Goal: Communication & Community: Share content

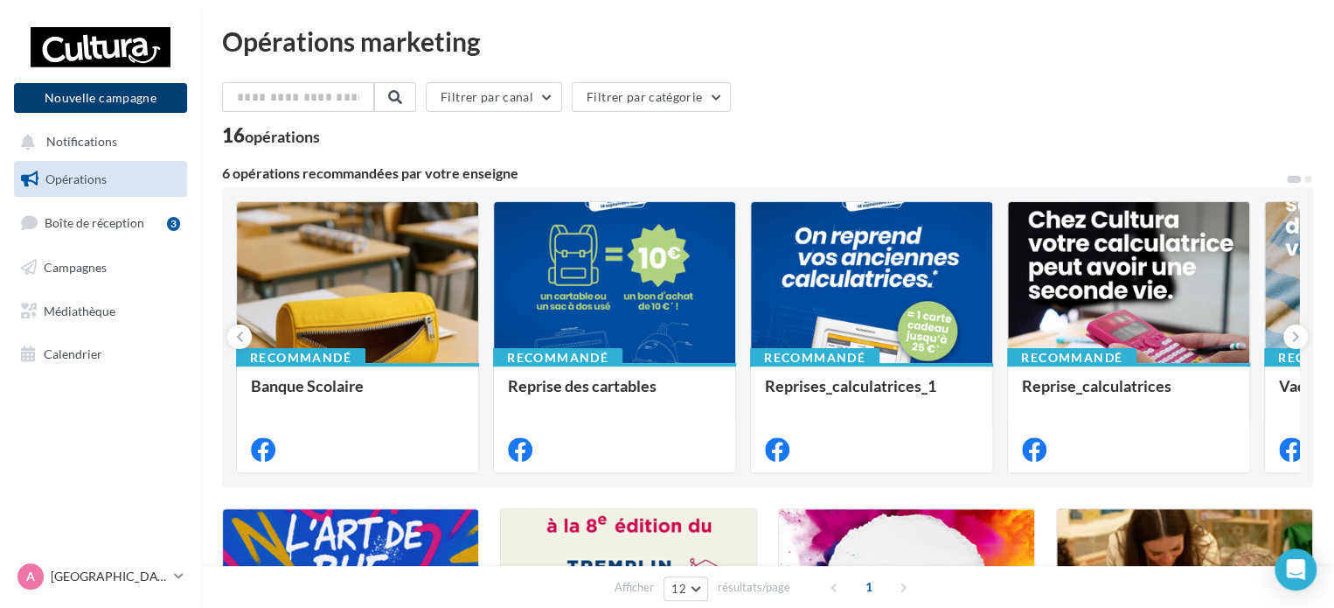
click at [129, 108] on button "Nouvelle campagne" at bounding box center [100, 98] width 173 height 30
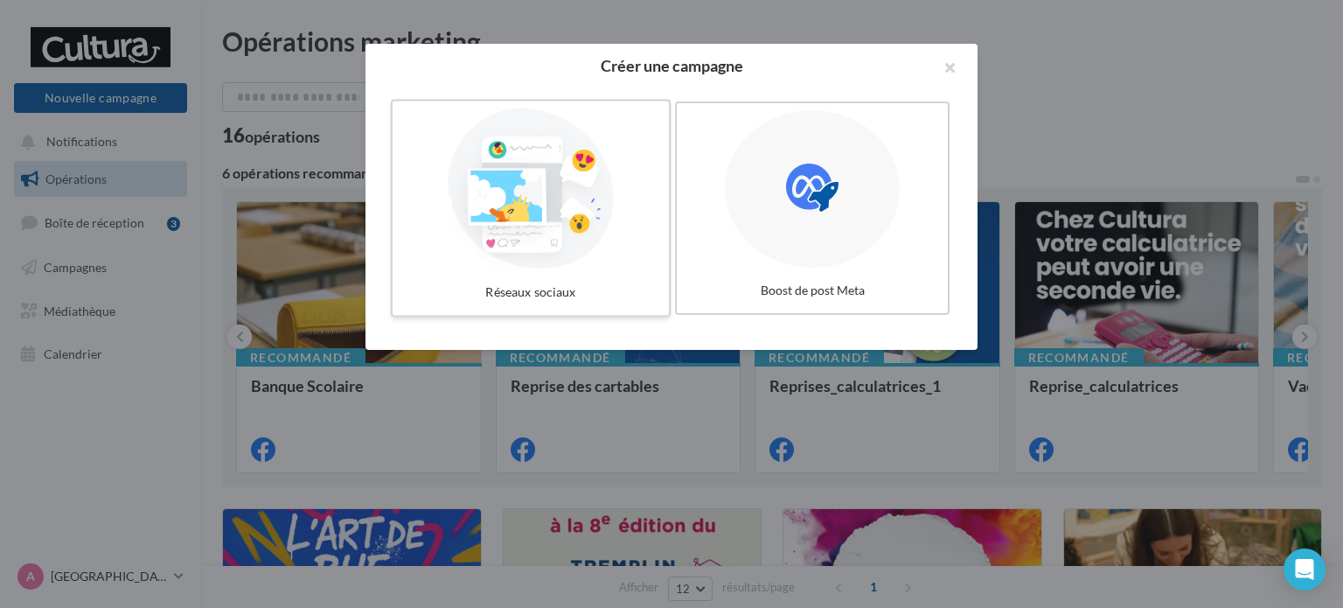
click at [521, 198] on div at bounding box center [531, 188] width 262 height 161
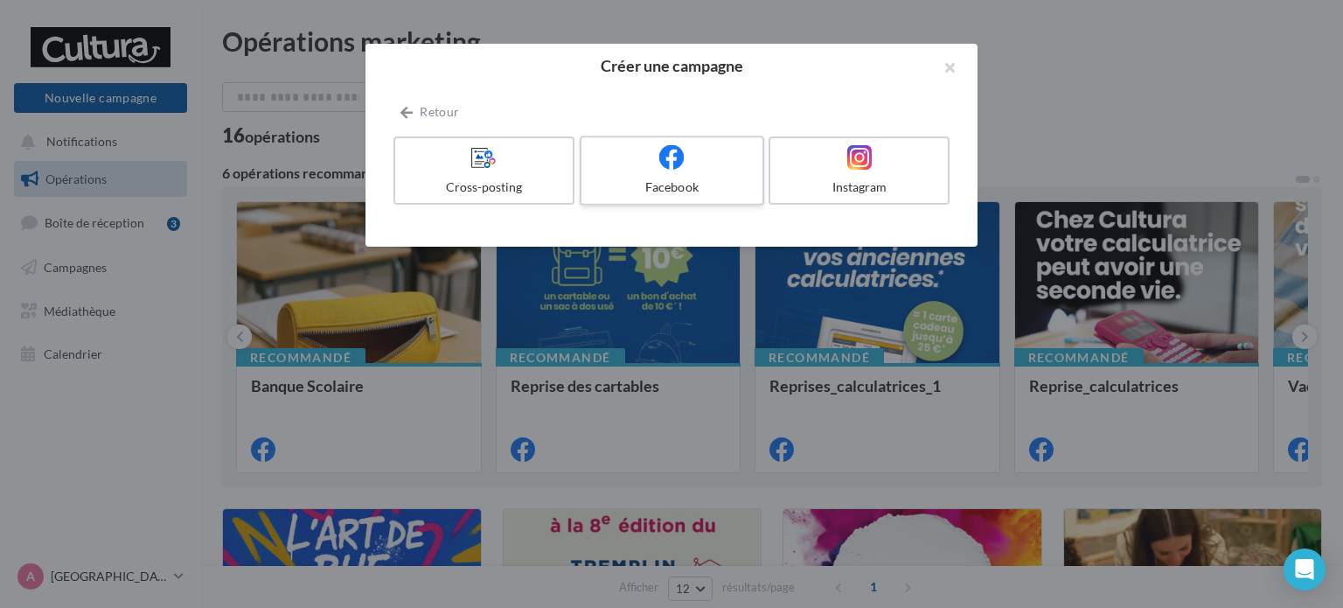
click at [693, 176] on label "Facebook" at bounding box center [672, 171] width 184 height 70
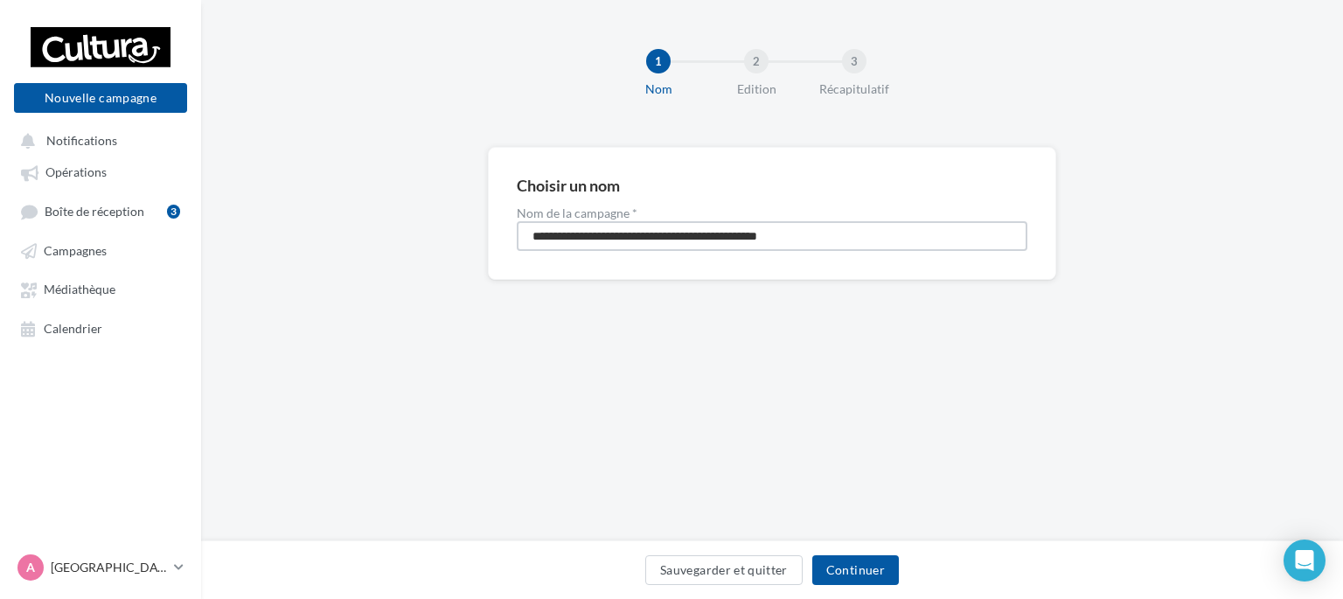
click at [662, 243] on input "**********" at bounding box center [772, 236] width 511 height 30
click at [826, 233] on input "**********" at bounding box center [772, 236] width 511 height 30
type input "*"
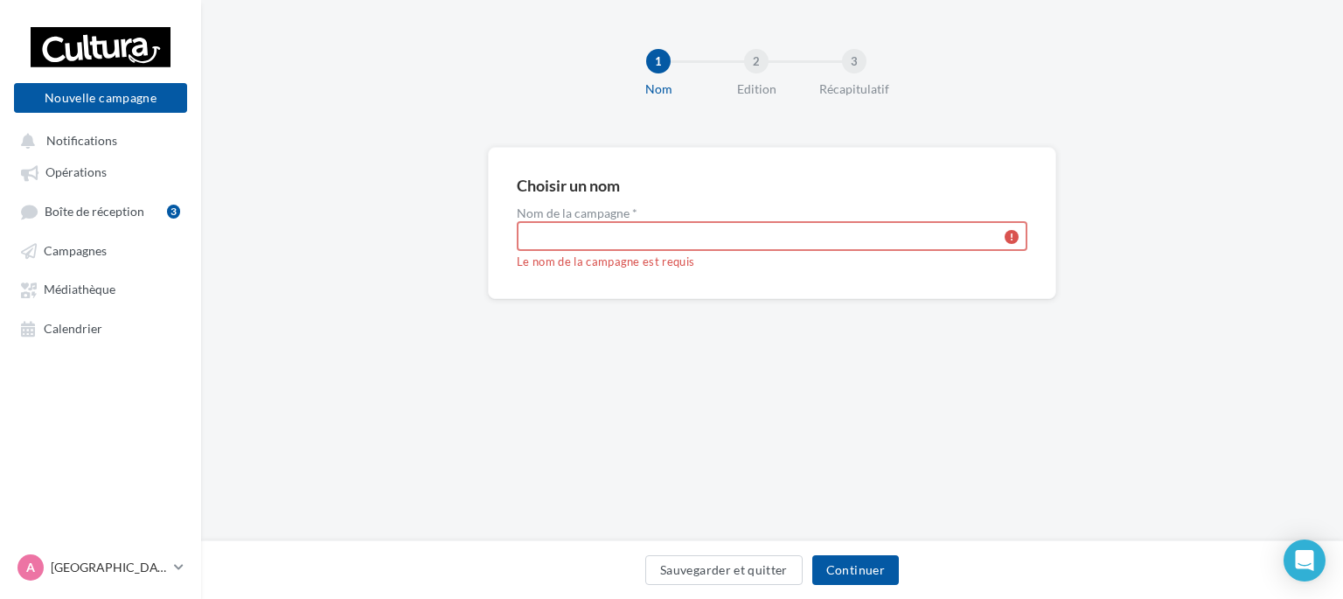
click at [562, 239] on input "Nom de la campagne *" at bounding box center [772, 236] width 511 height 30
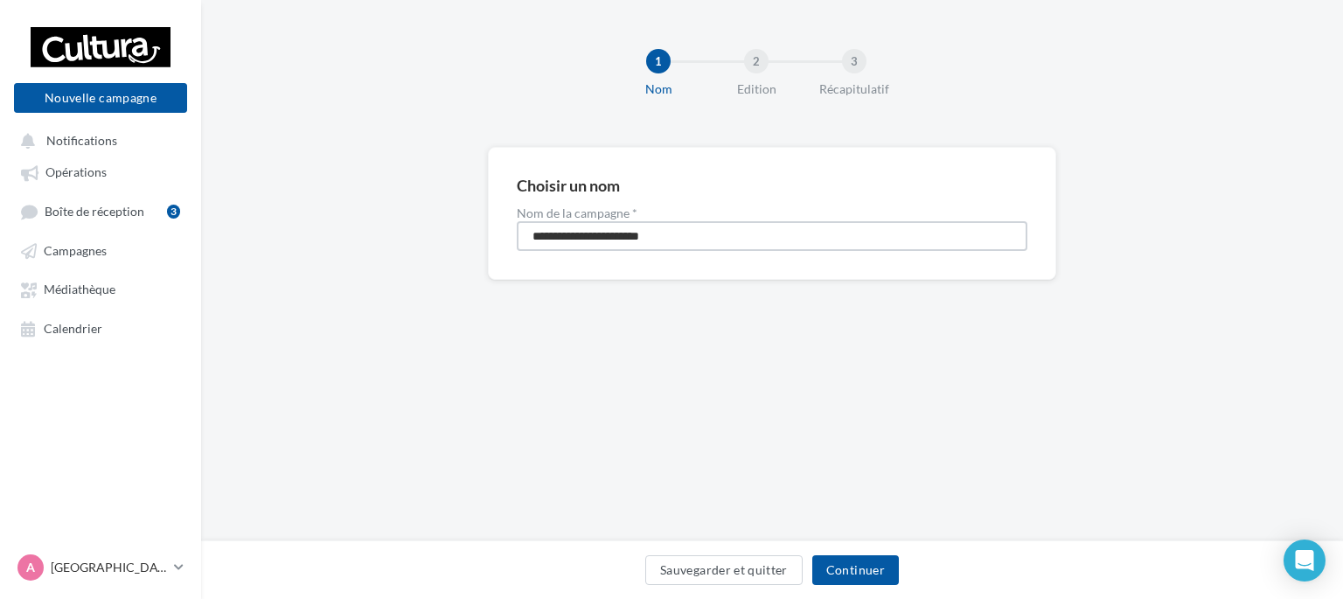
type input "**********"
click at [843, 564] on button "Continuer" at bounding box center [855, 570] width 87 height 30
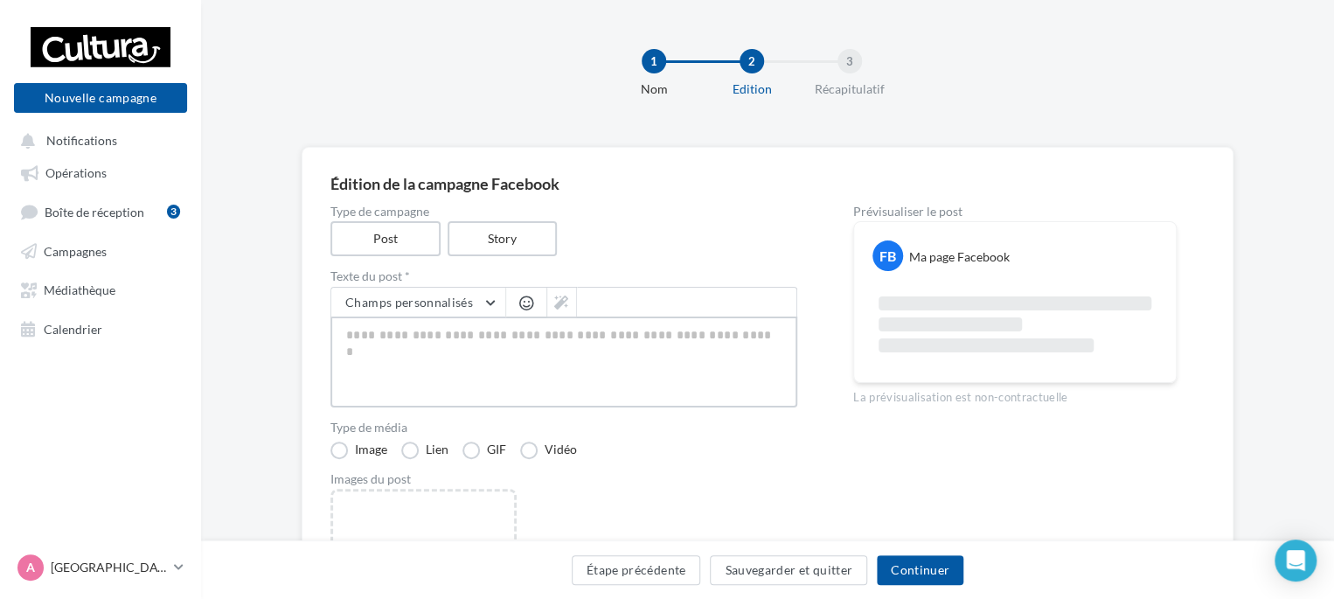
click at [391, 358] on textarea at bounding box center [563, 361] width 467 height 91
paste textarea "**********"
type textarea "**********"
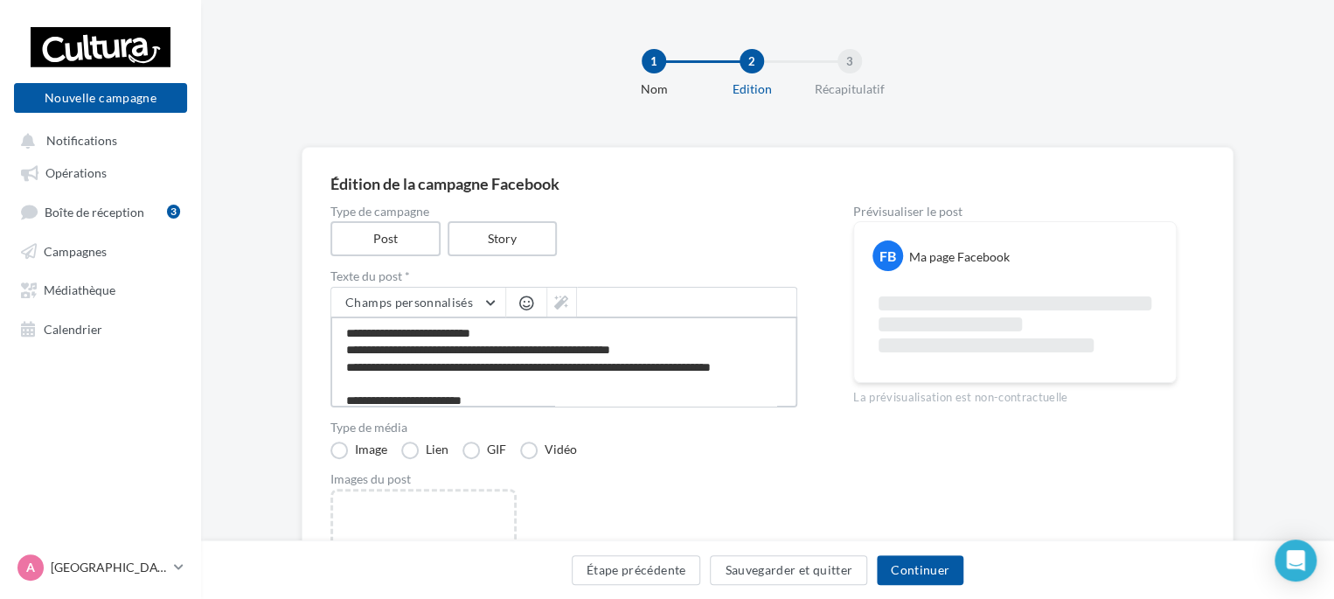
type textarea "**********"
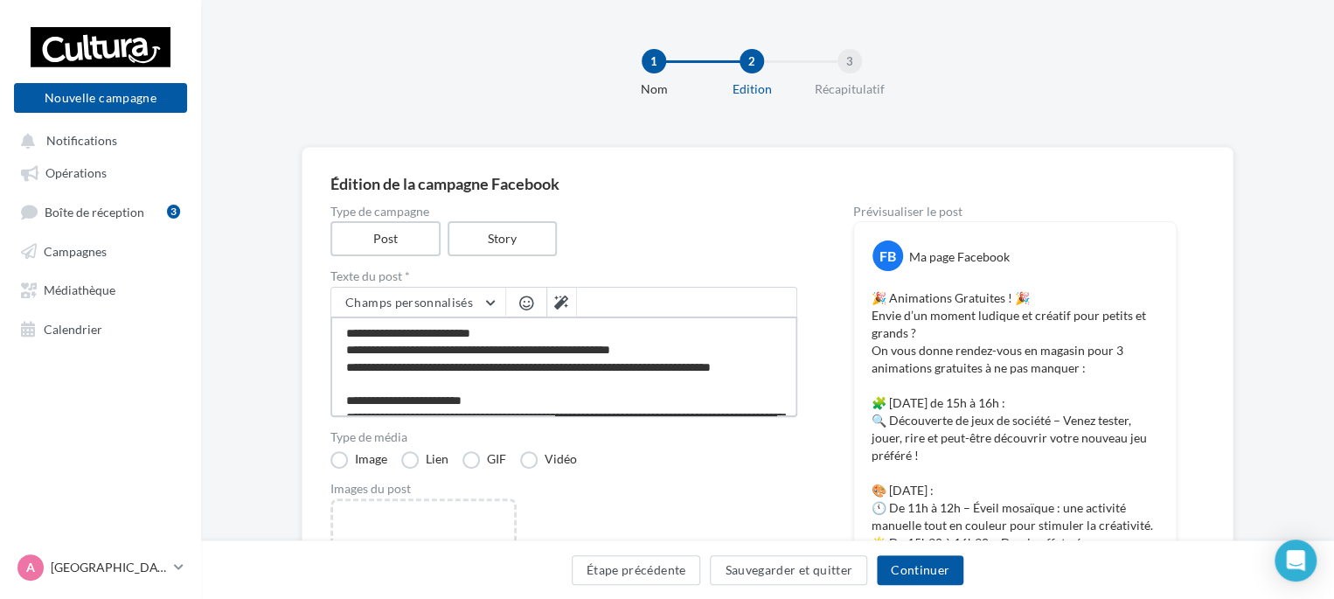
type textarea "**********"
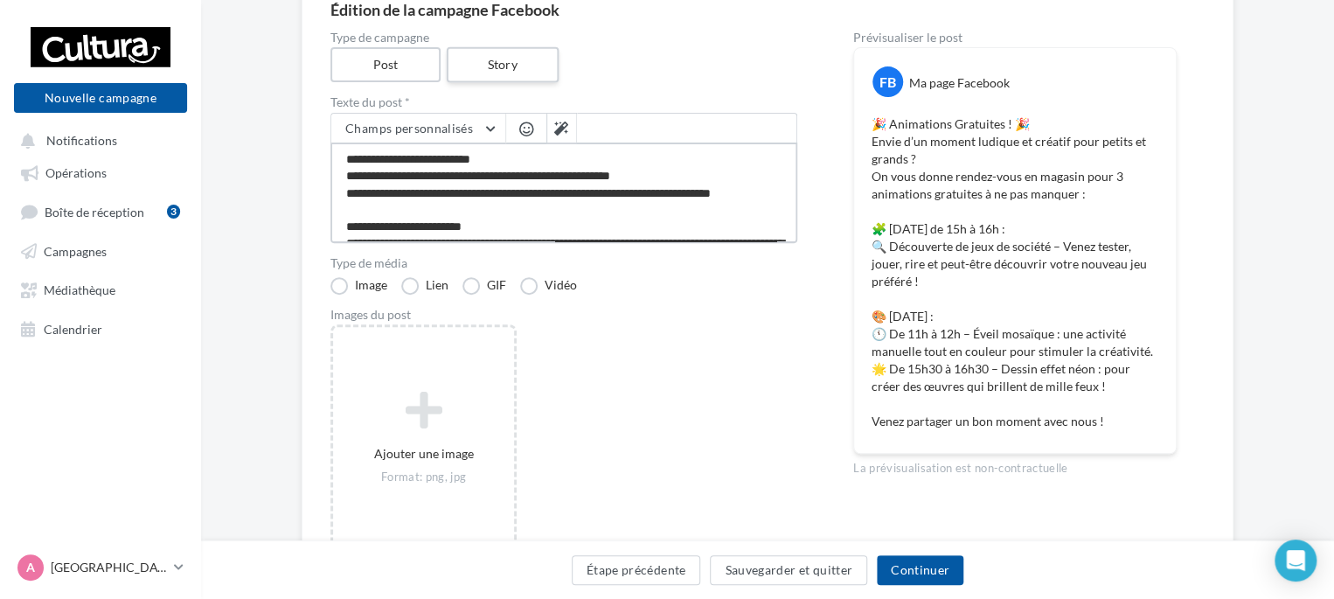
scroll to position [175, 0]
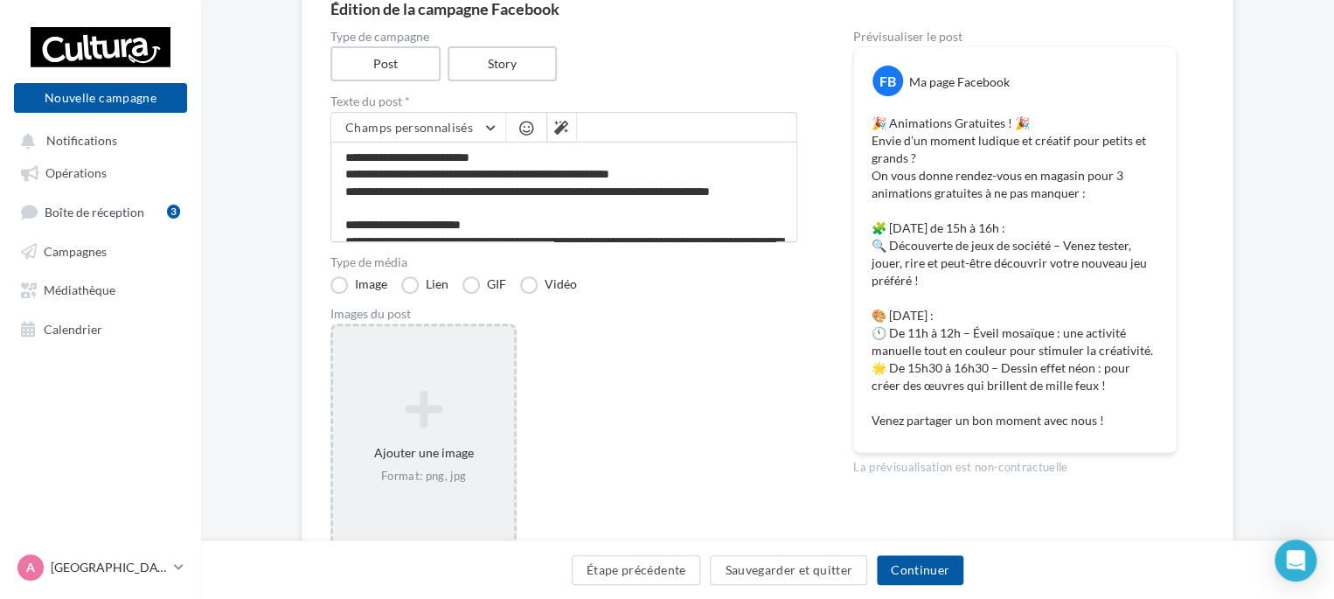
click at [423, 431] on div "Ajouter une image Format: png, jpg" at bounding box center [423, 437] width 181 height 112
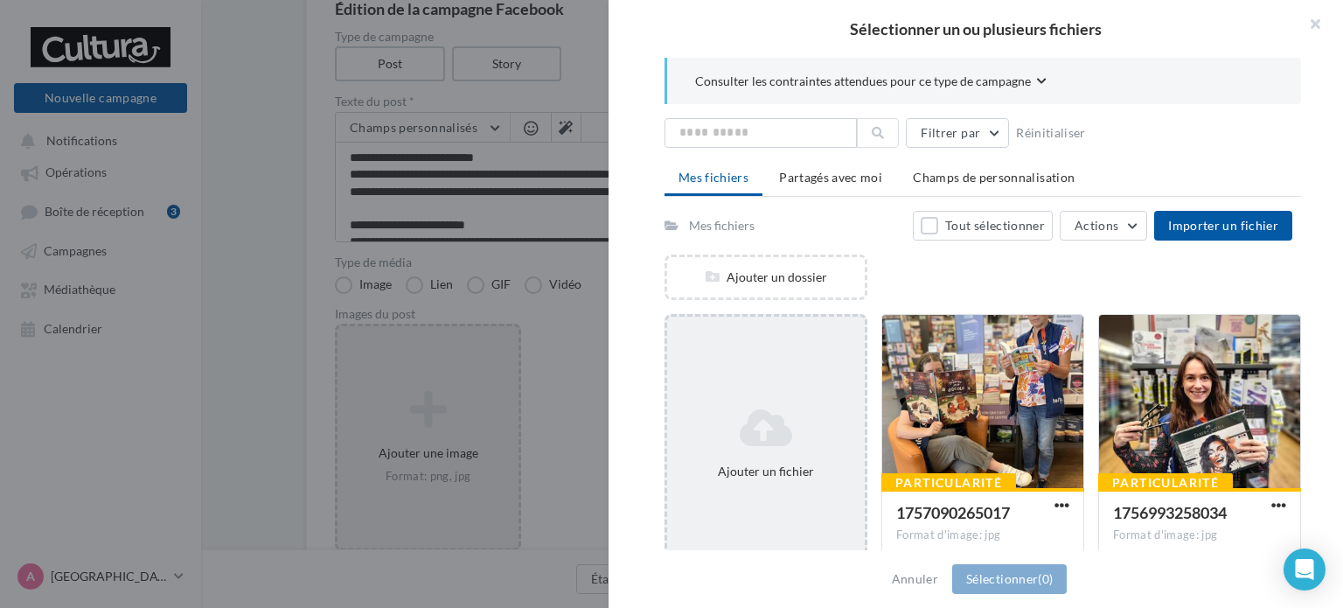
click at [754, 422] on icon at bounding box center [766, 428] width 184 height 42
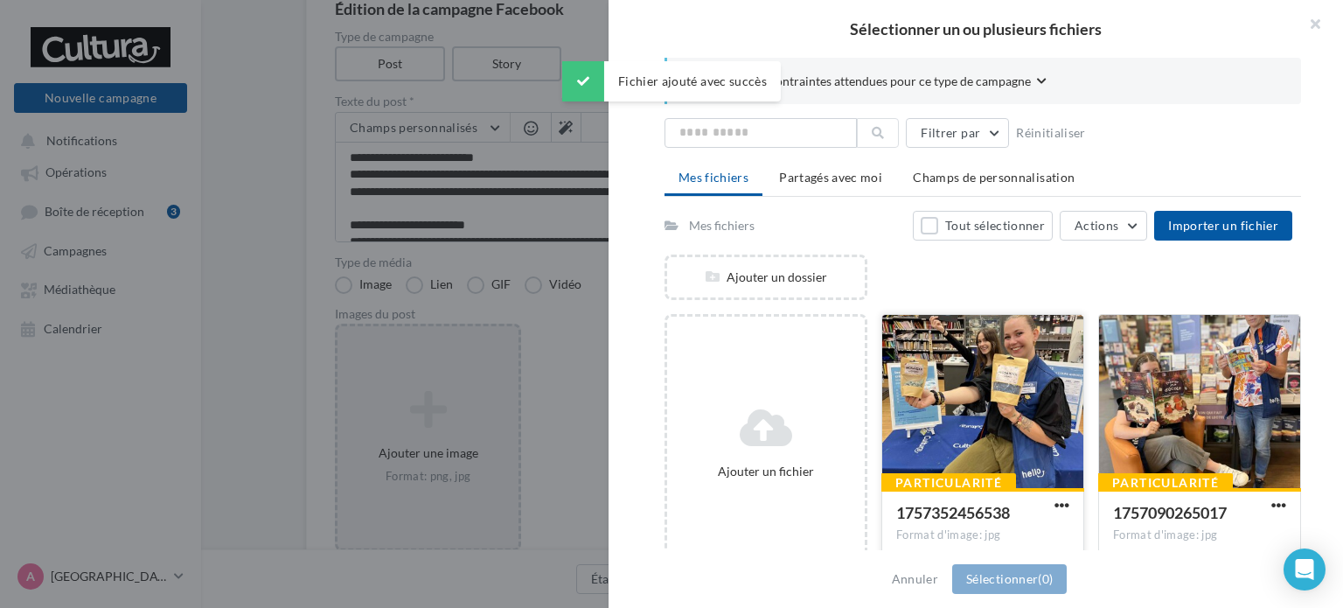
click at [974, 429] on div at bounding box center [982, 402] width 201 height 175
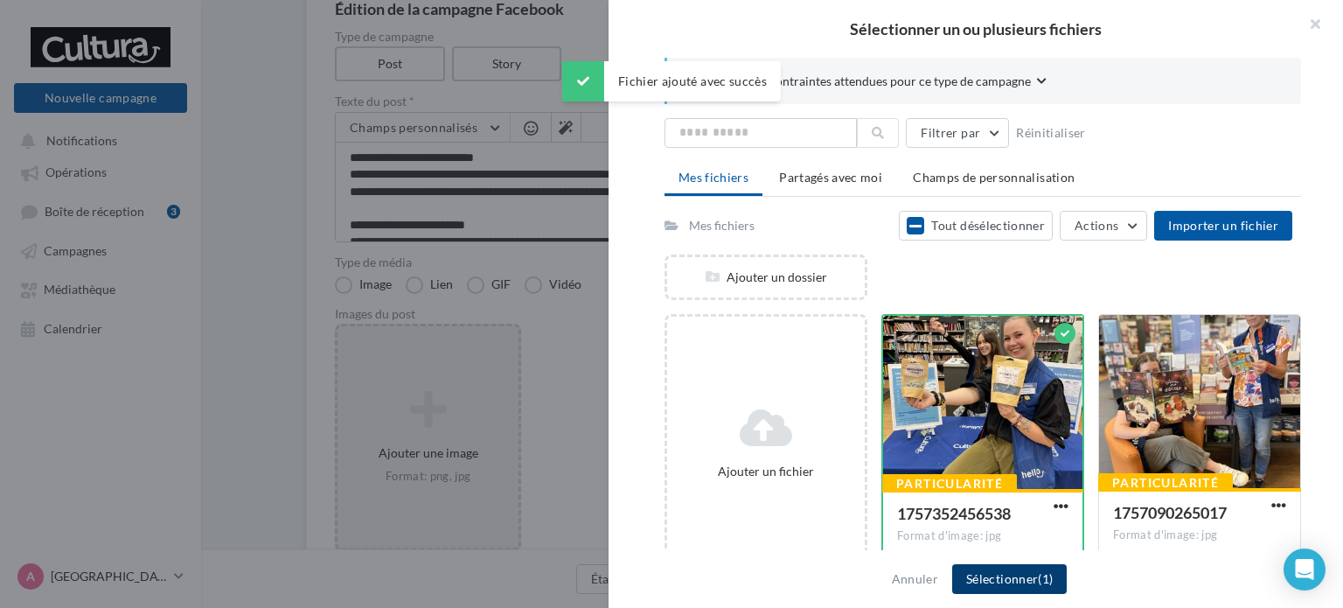
click at [1004, 577] on button "Sélectionner (1)" at bounding box center [1009, 579] width 115 height 30
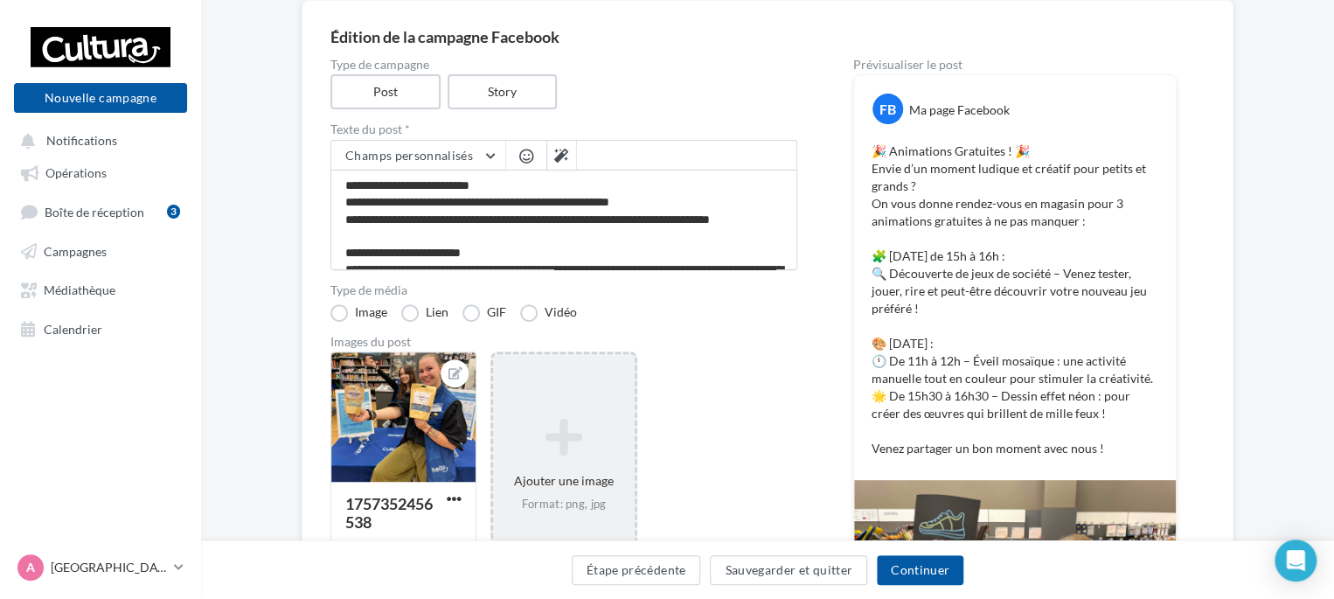
scroll to position [144, 0]
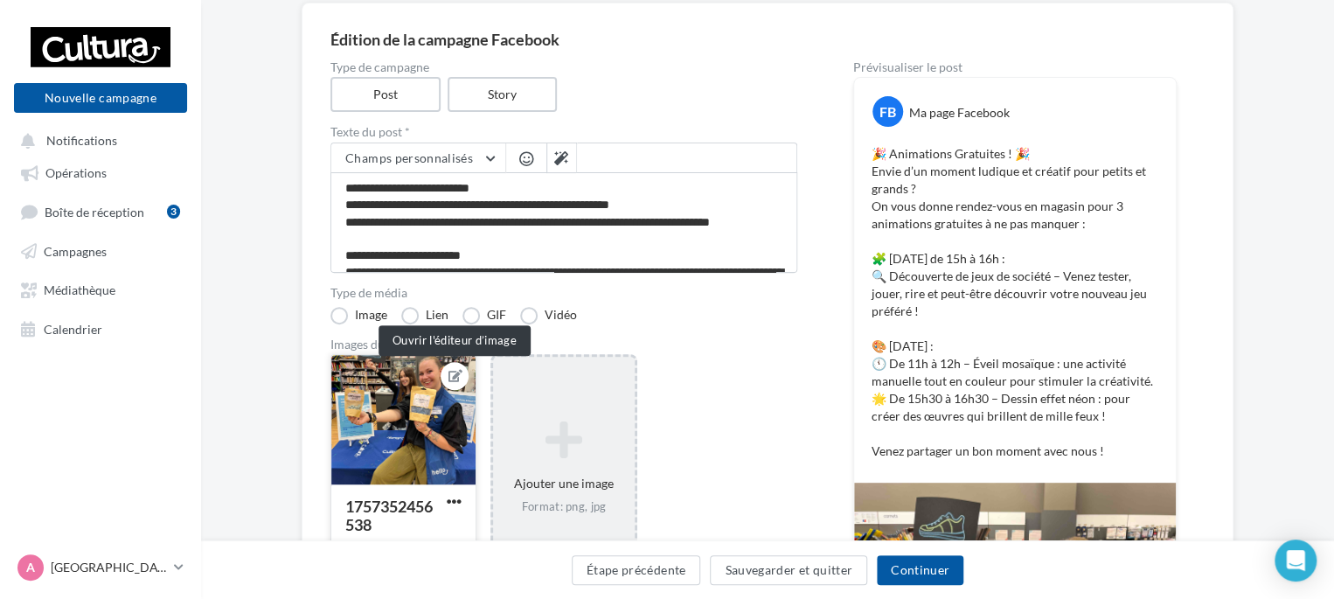
click at [455, 371] on icon at bounding box center [455, 376] width 14 height 12
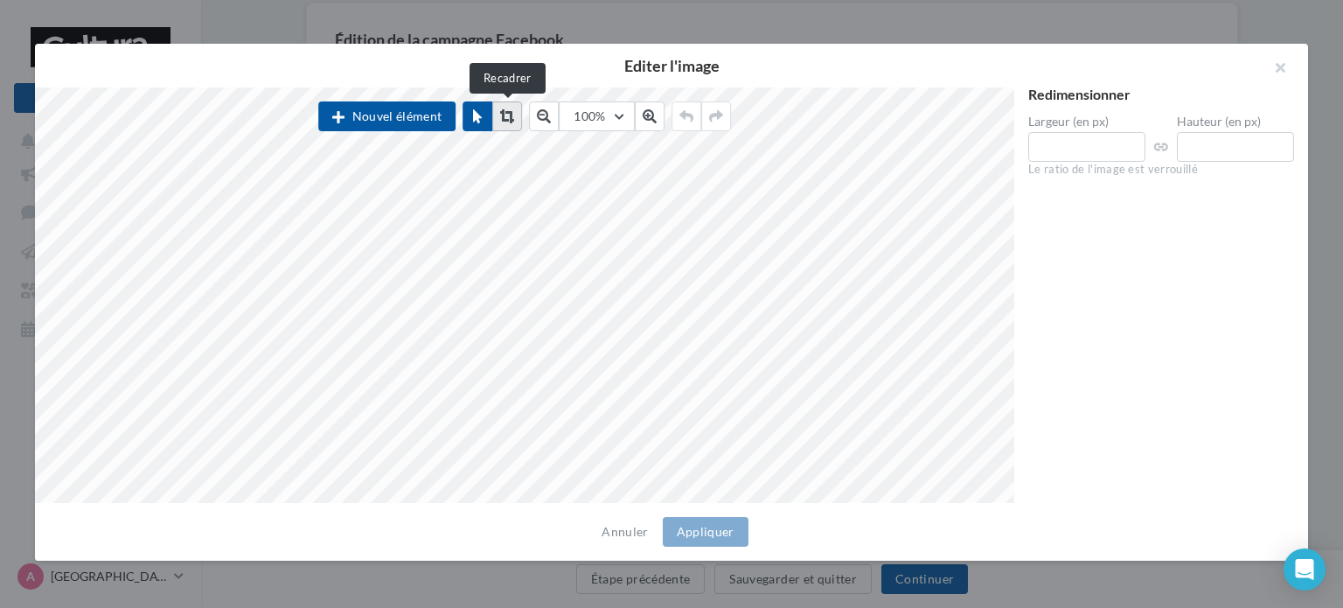
click at [500, 119] on button at bounding box center [507, 116] width 30 height 30
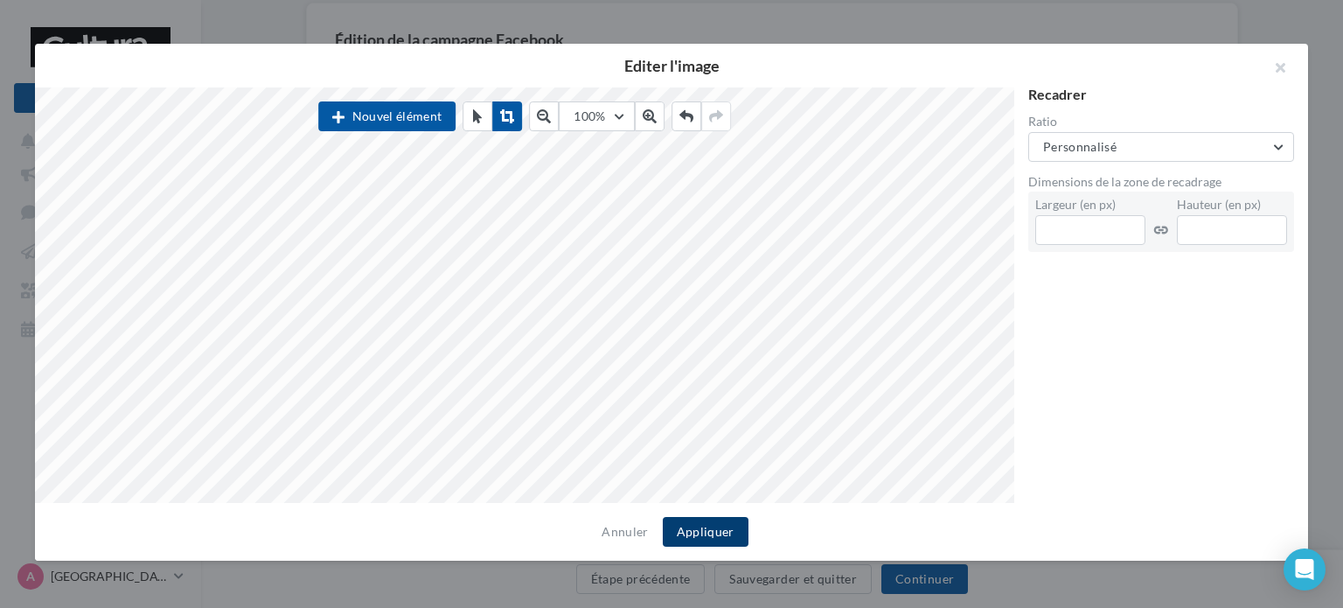
click at [706, 529] on button "Appliquer" at bounding box center [706, 532] width 86 height 30
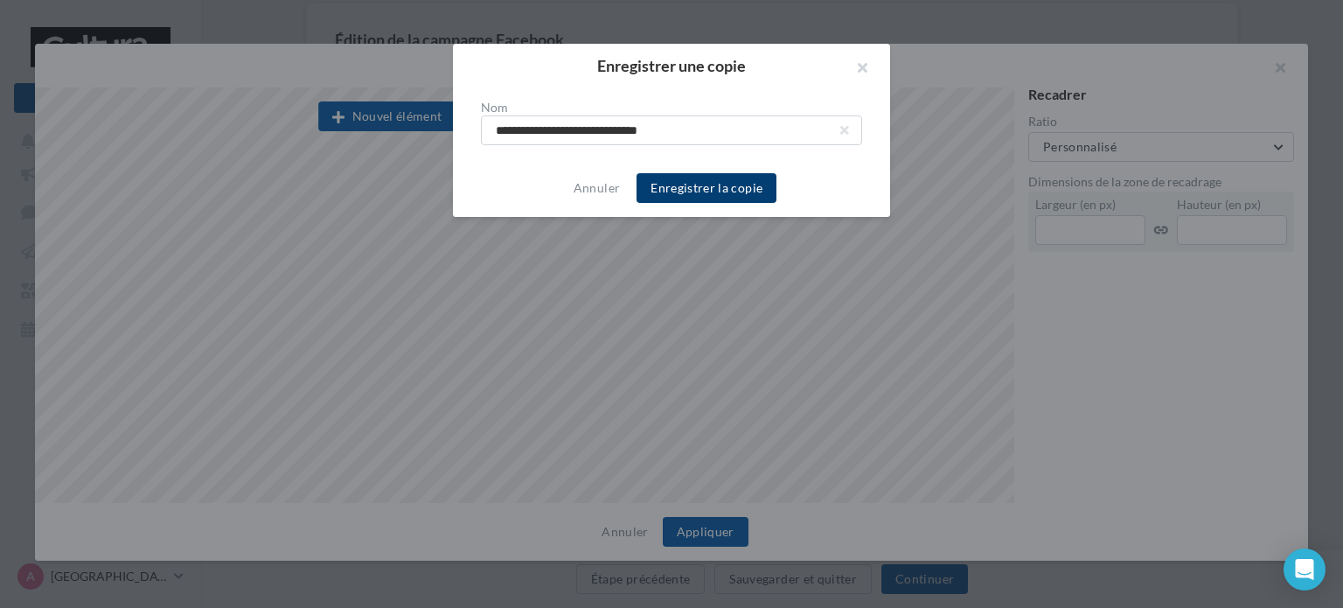
click at [713, 183] on button "Enregistrer la copie" at bounding box center [706, 188] width 140 height 30
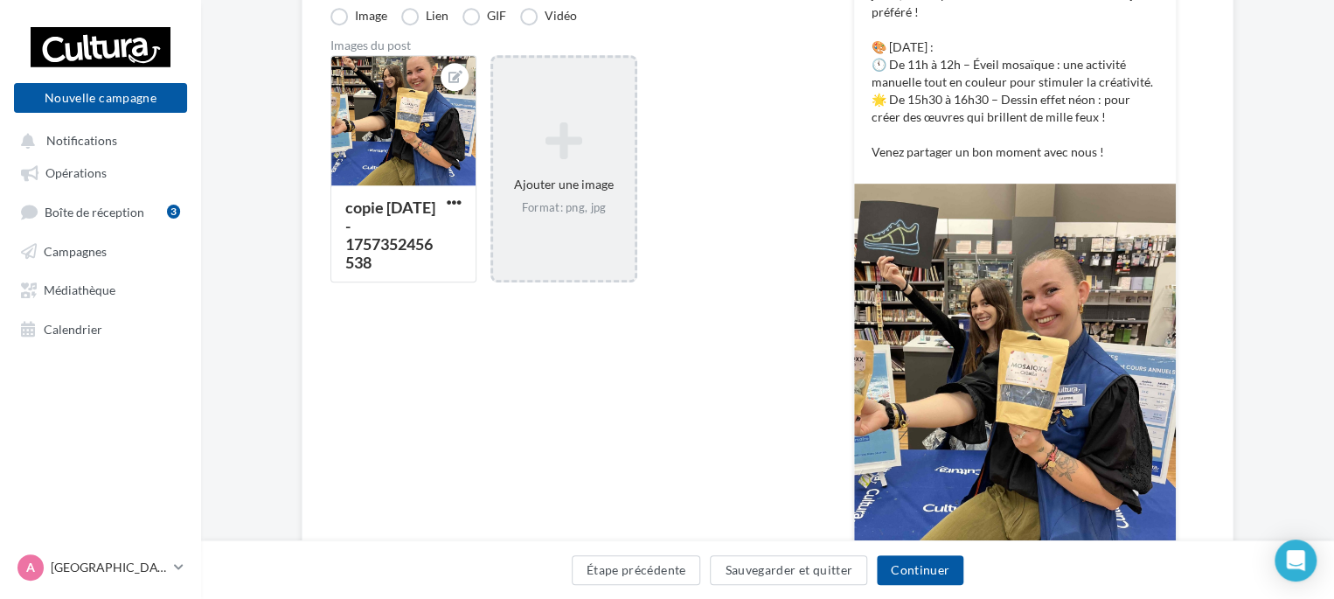
scroll to position [501, 0]
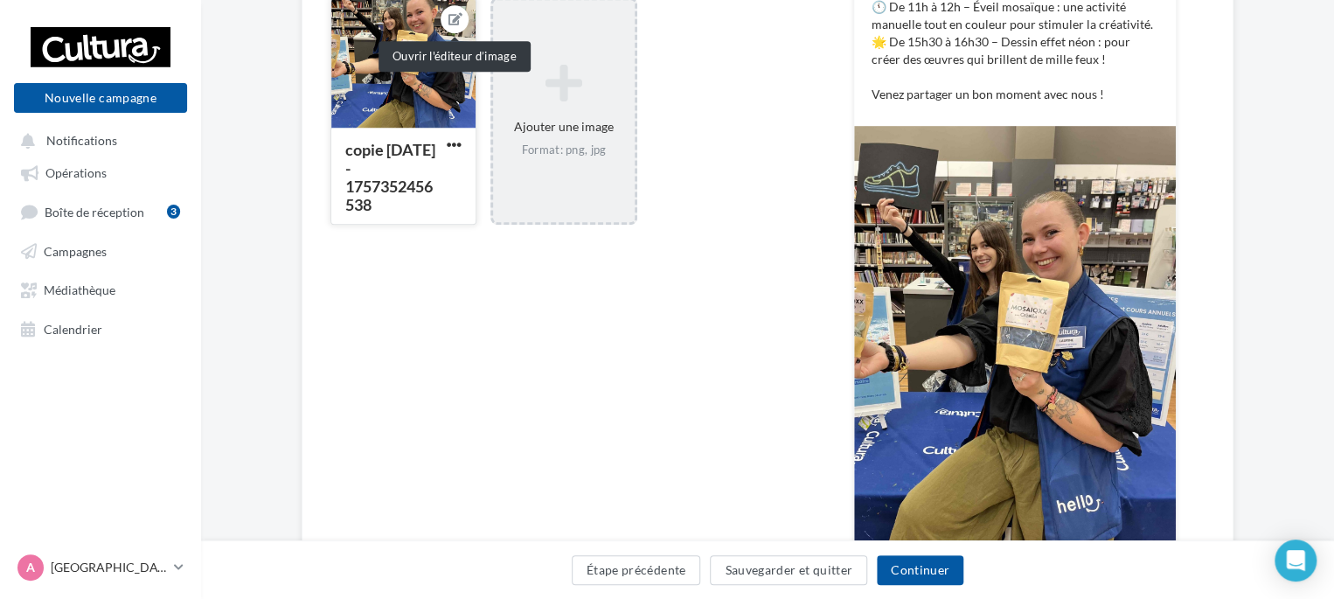
click at [451, 10] on button at bounding box center [455, 19] width 14 height 21
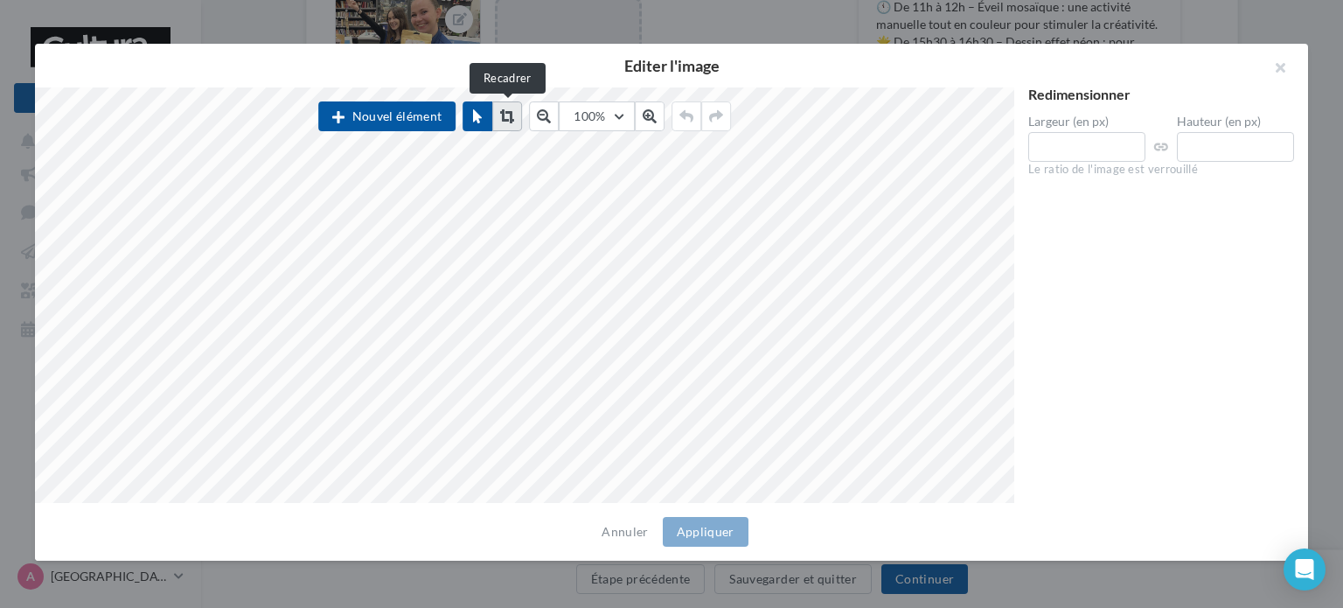
click at [502, 122] on icon at bounding box center [507, 116] width 14 height 14
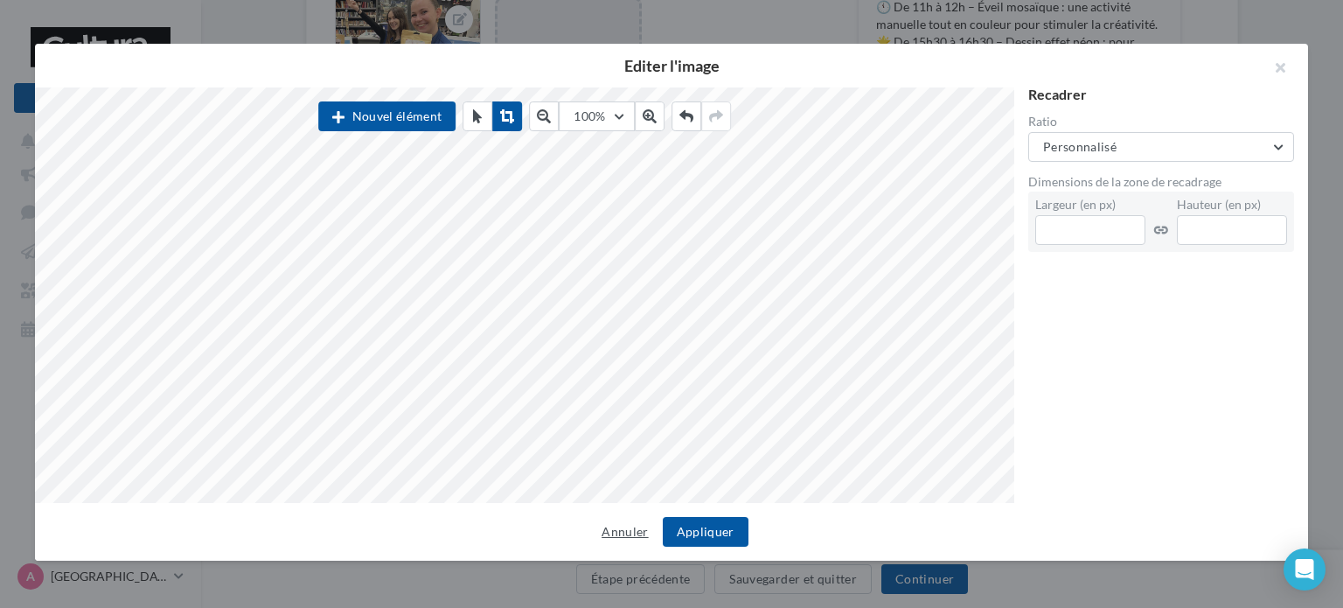
click at [633, 525] on button "Annuler" at bounding box center [624, 531] width 60 height 21
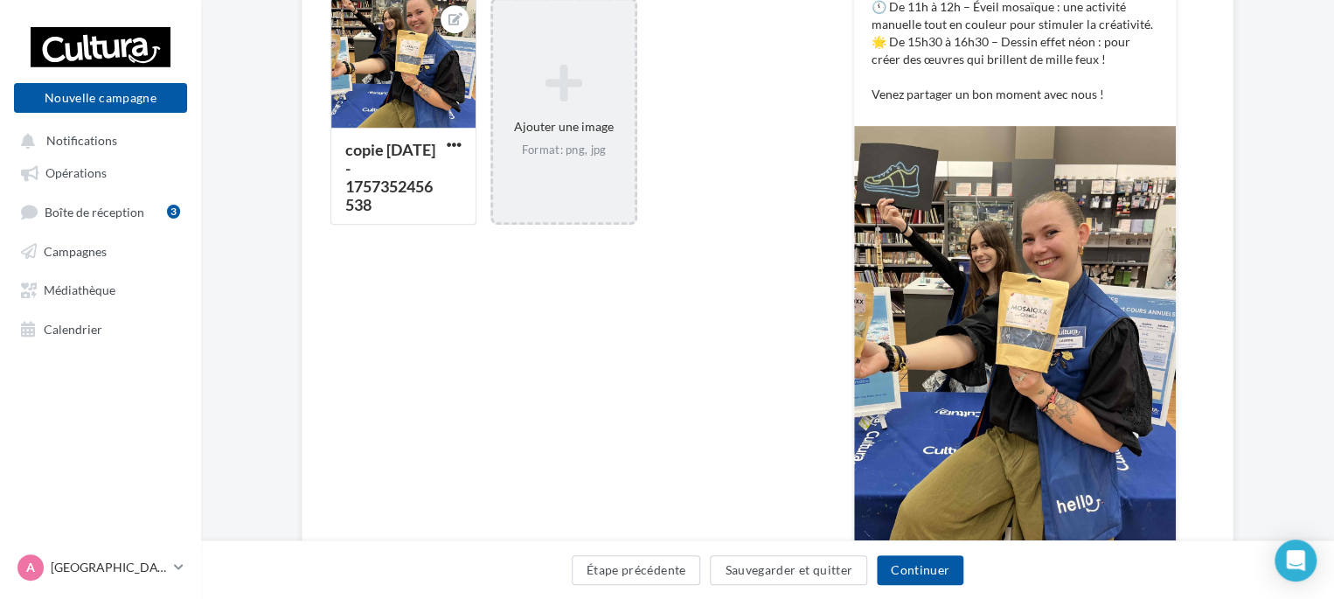
click at [556, 143] on div "Format: png, jpg" at bounding box center [563, 151] width 127 height 16
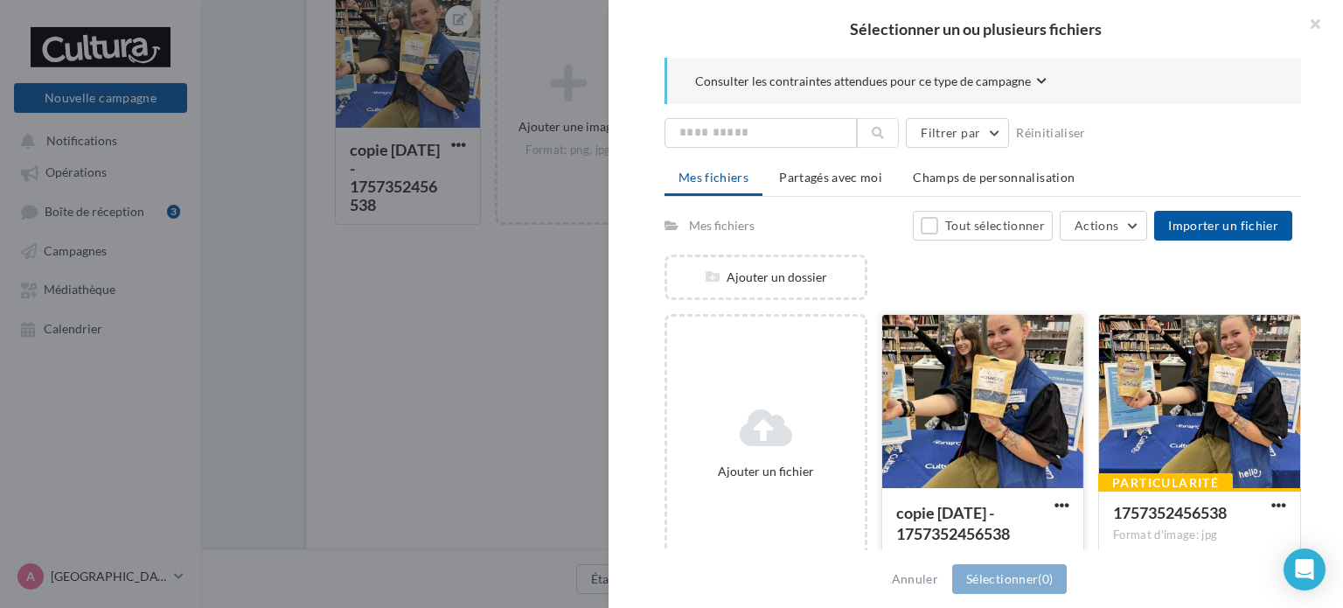
click at [988, 424] on div at bounding box center [982, 402] width 201 height 175
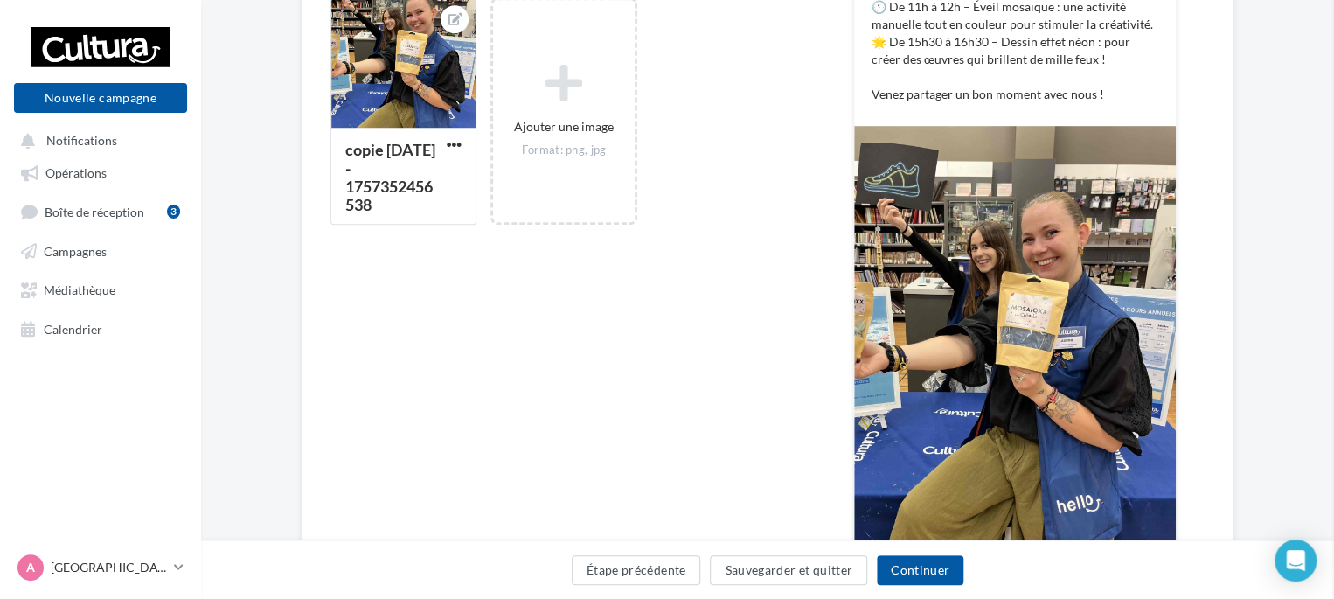
click at [493, 0] on div "Sélectionner un ou plusieurs fichiers Consulter les contraintes attendues pour …" at bounding box center [563, 0] width 141 height 0
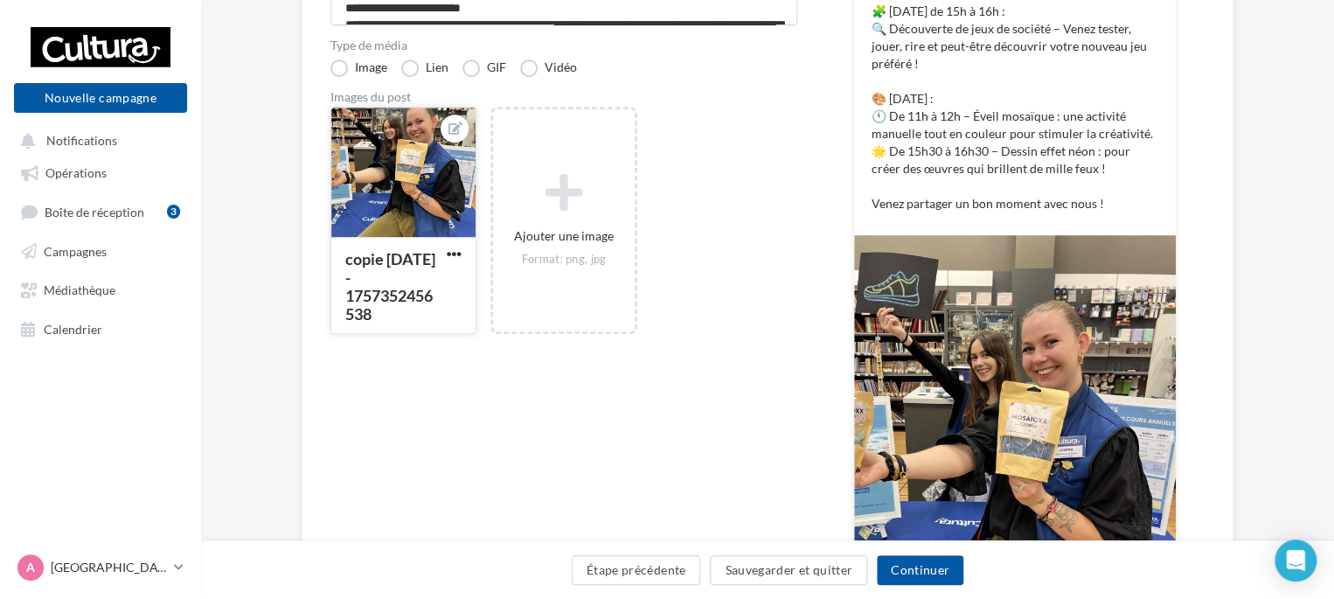
scroll to position [393, 0]
click at [447, 250] on span "button" at bounding box center [454, 253] width 15 height 15
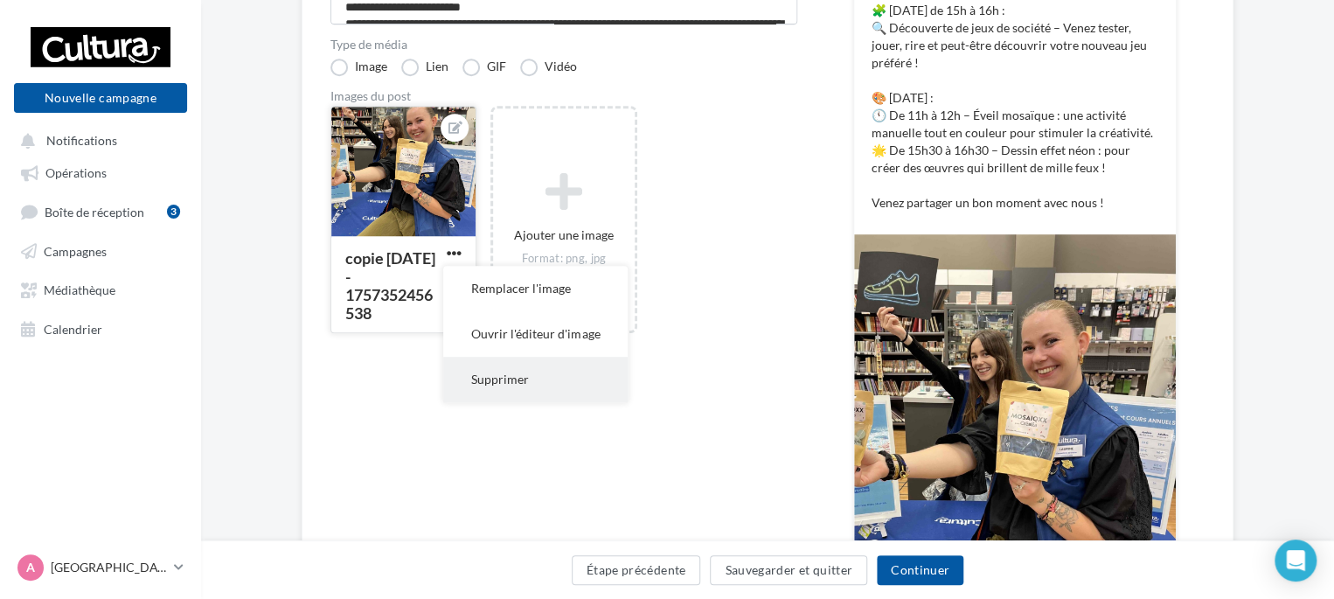
click at [511, 381] on button "Supprimer" at bounding box center [535, 379] width 184 height 45
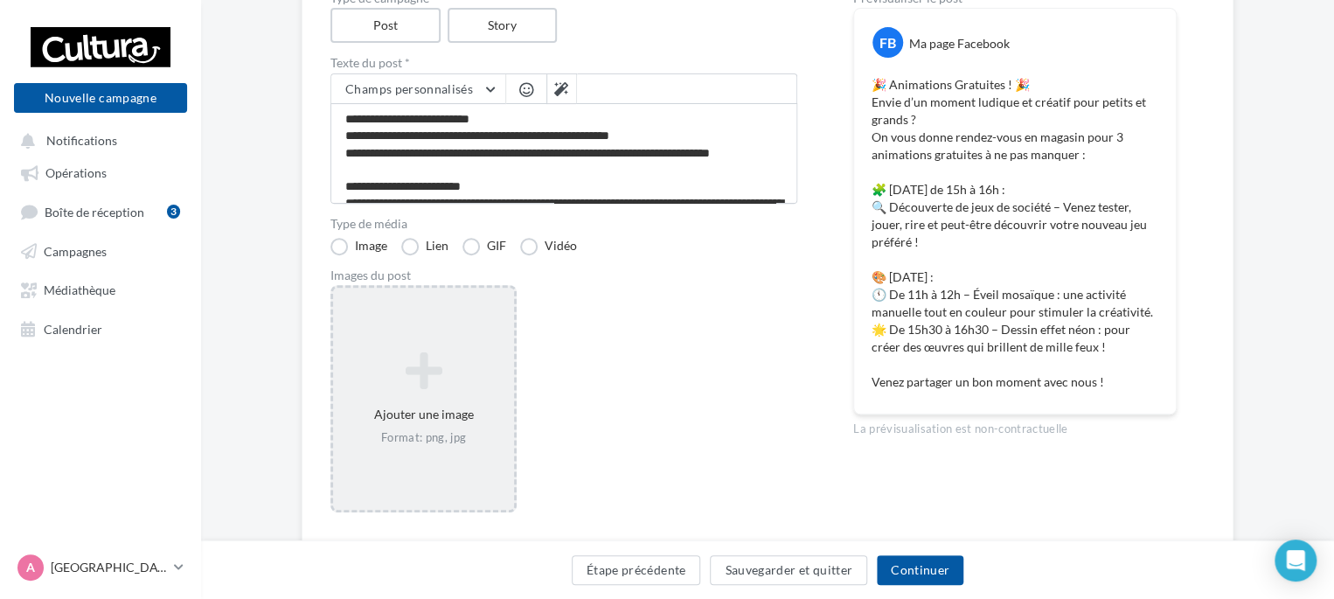
scroll to position [269, 0]
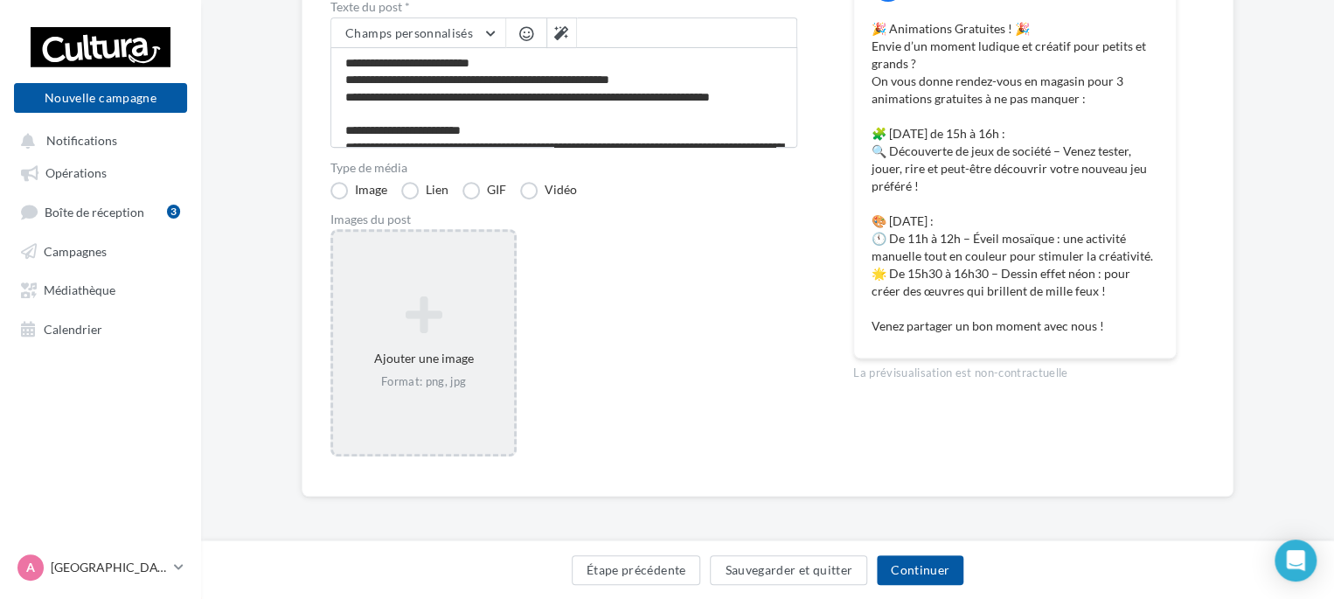
click at [416, 317] on icon at bounding box center [423, 315] width 167 height 42
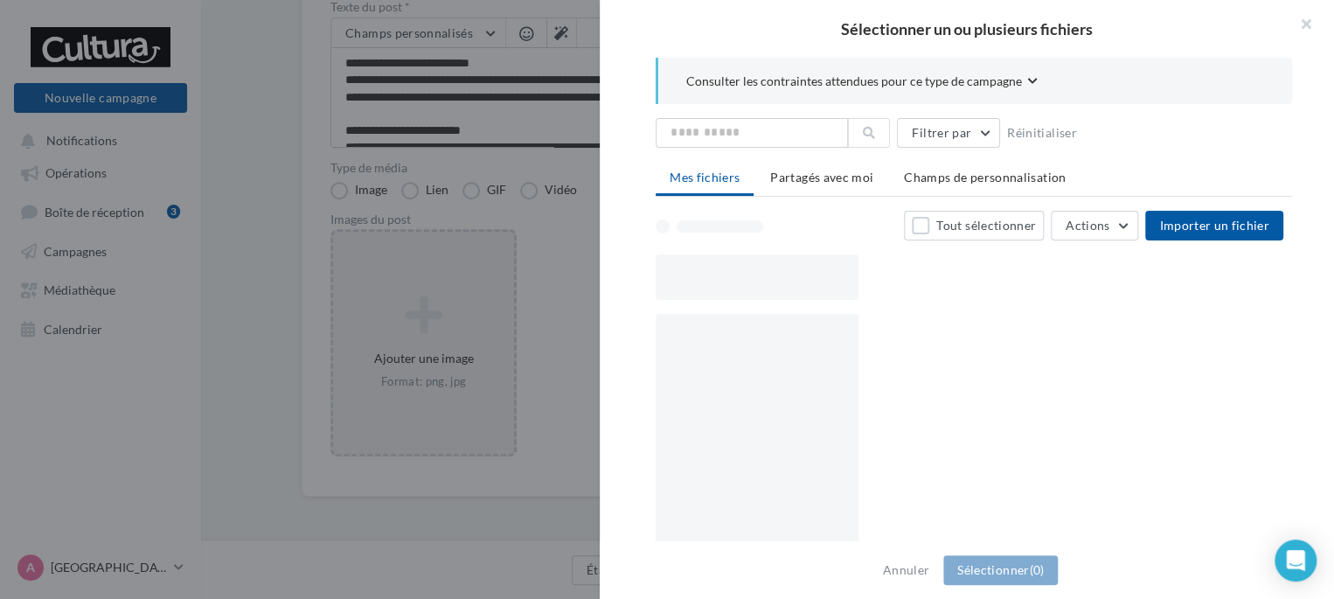
scroll to position [261, 0]
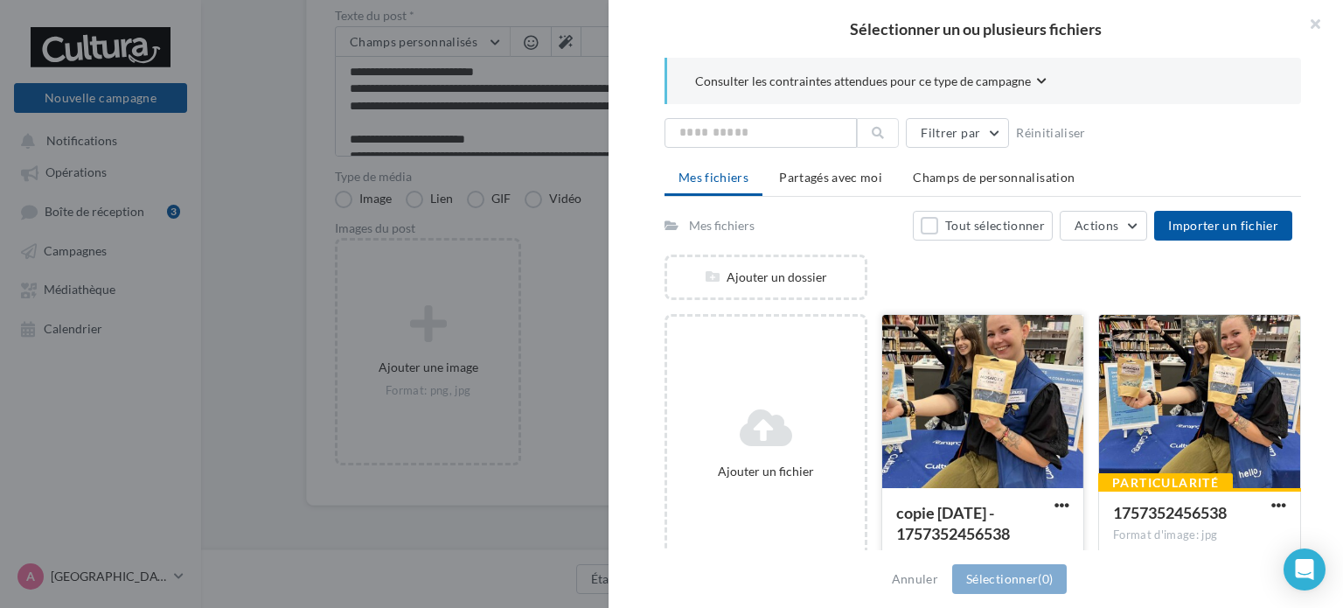
click at [962, 386] on div at bounding box center [982, 402] width 201 height 175
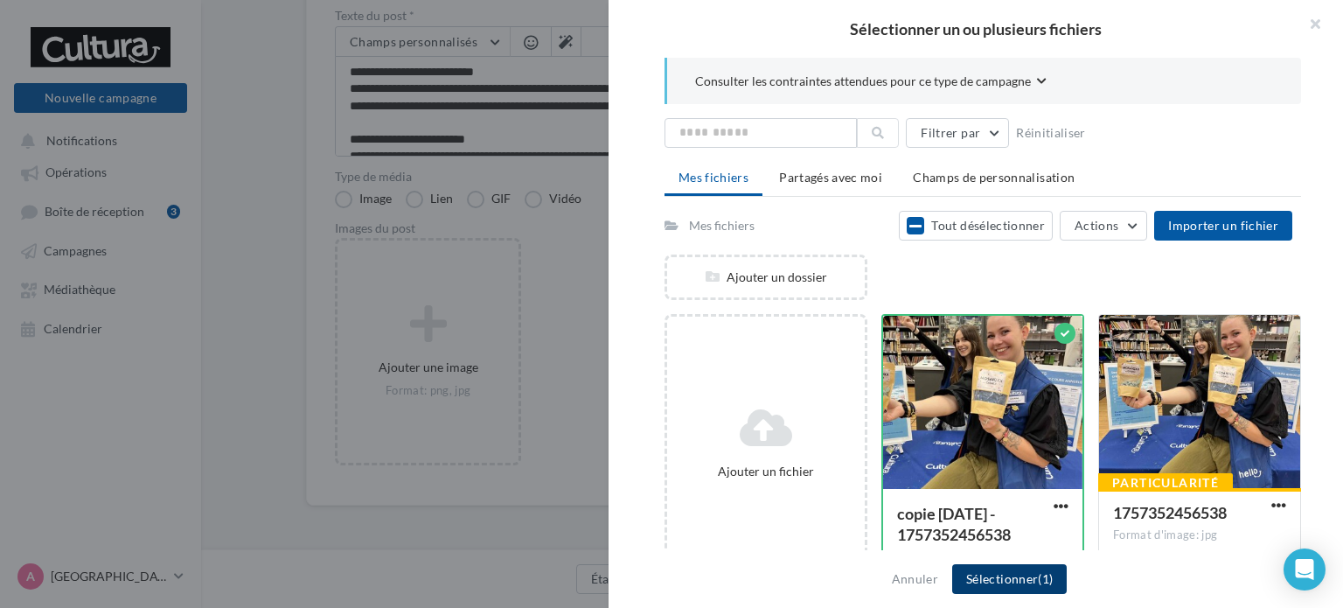
click at [996, 573] on button "Sélectionner (1)" at bounding box center [1009, 579] width 115 height 30
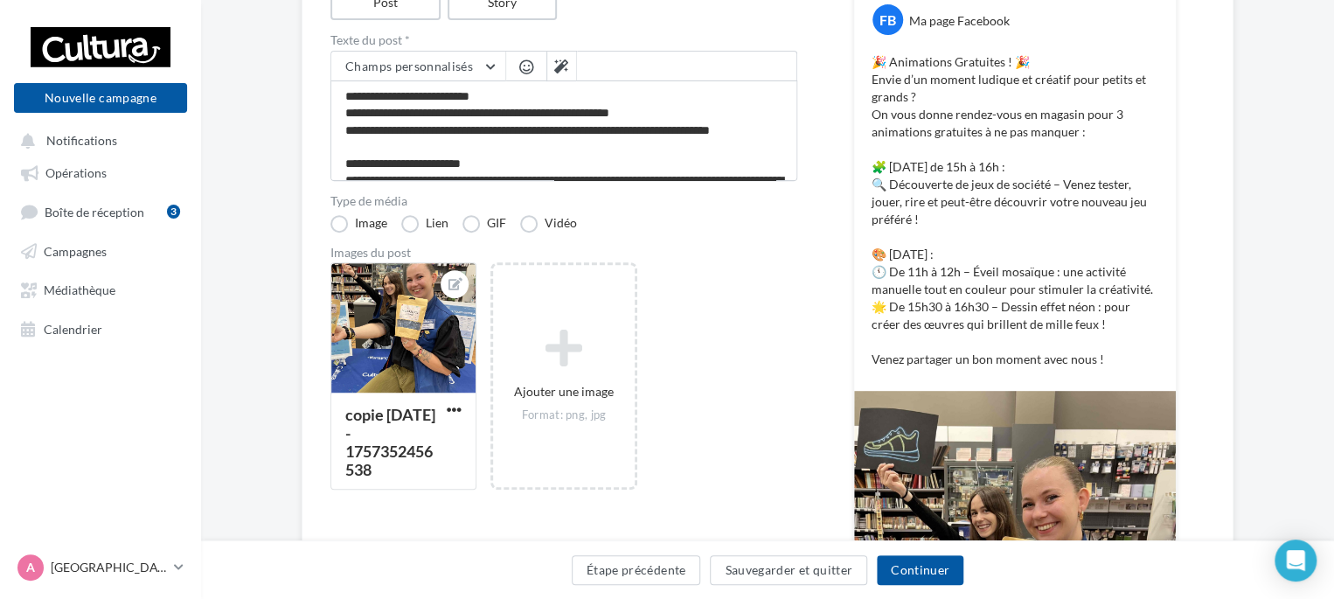
scroll to position [234, 0]
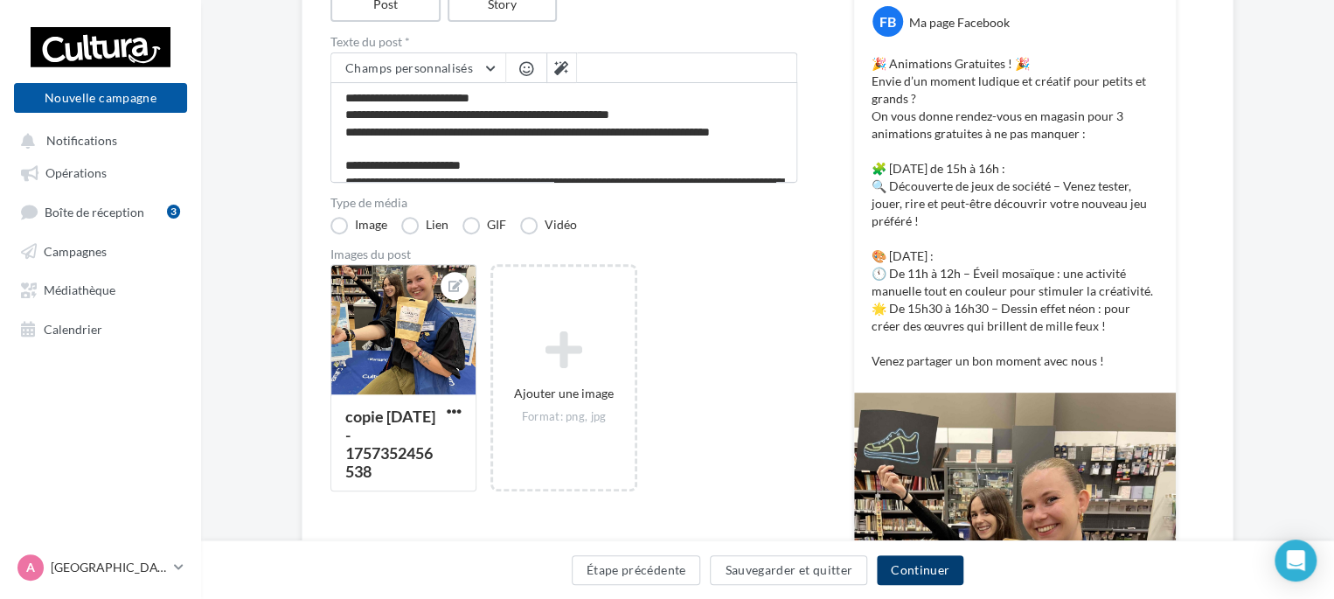
click at [925, 576] on button "Continuer" at bounding box center [920, 570] width 87 height 30
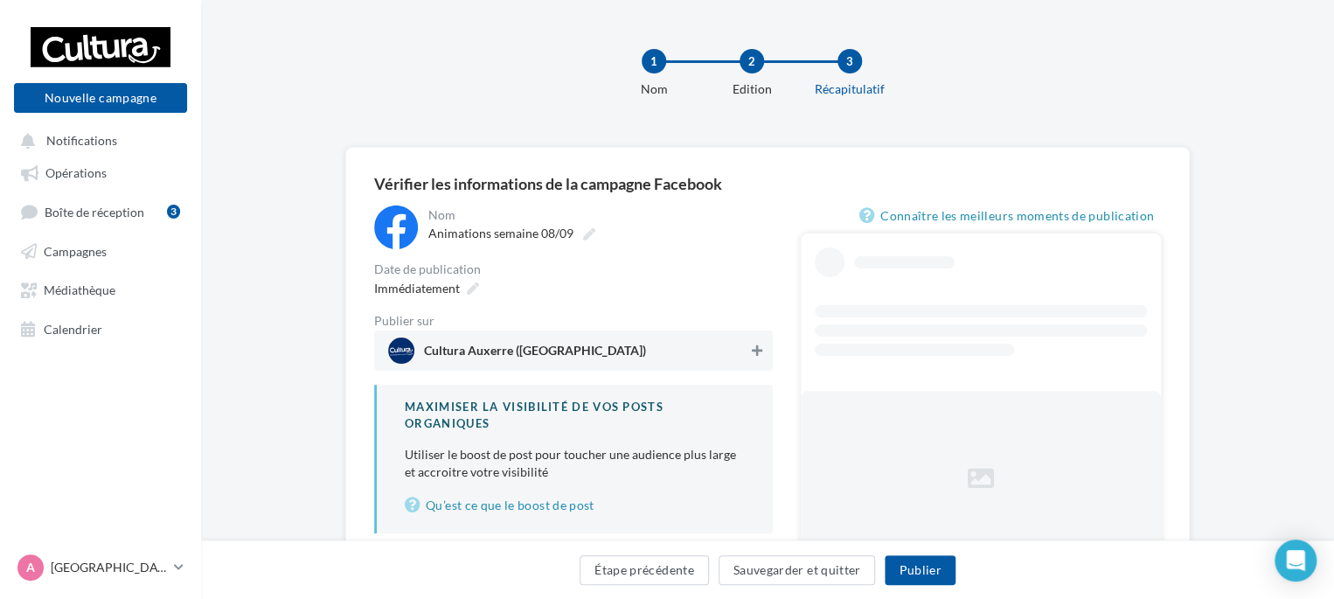
click at [752, 352] on icon at bounding box center [757, 350] width 10 height 12
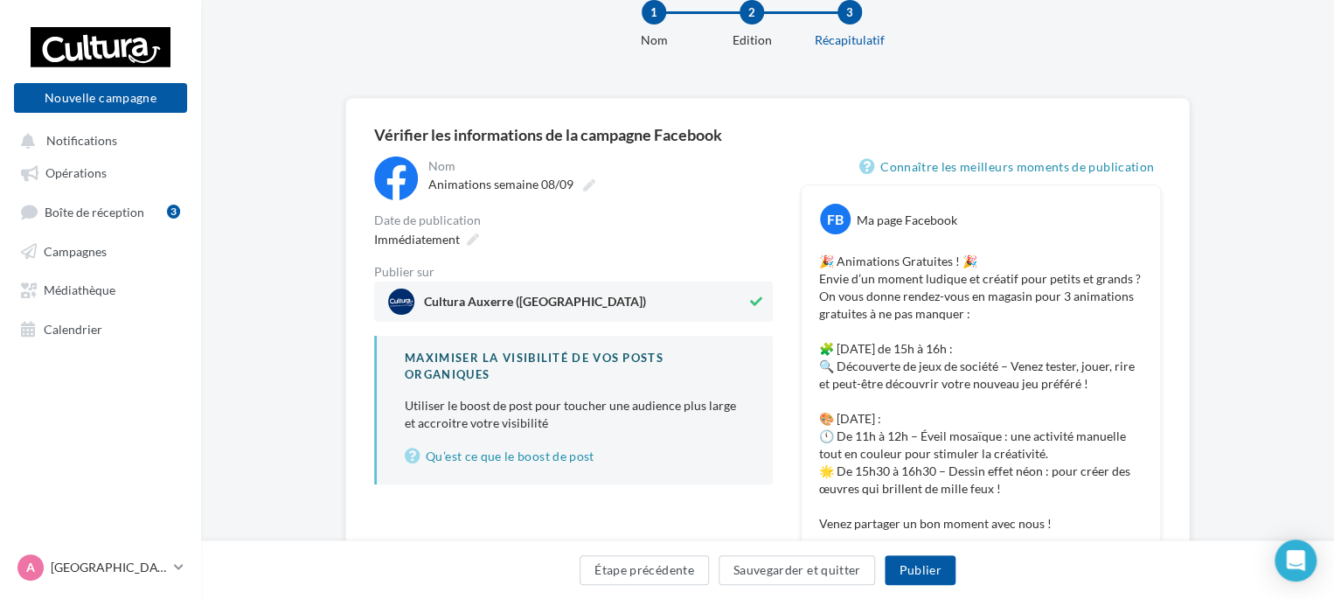
scroll to position [49, 0]
click at [650, 570] on button "Étape précédente" at bounding box center [644, 570] width 129 height 30
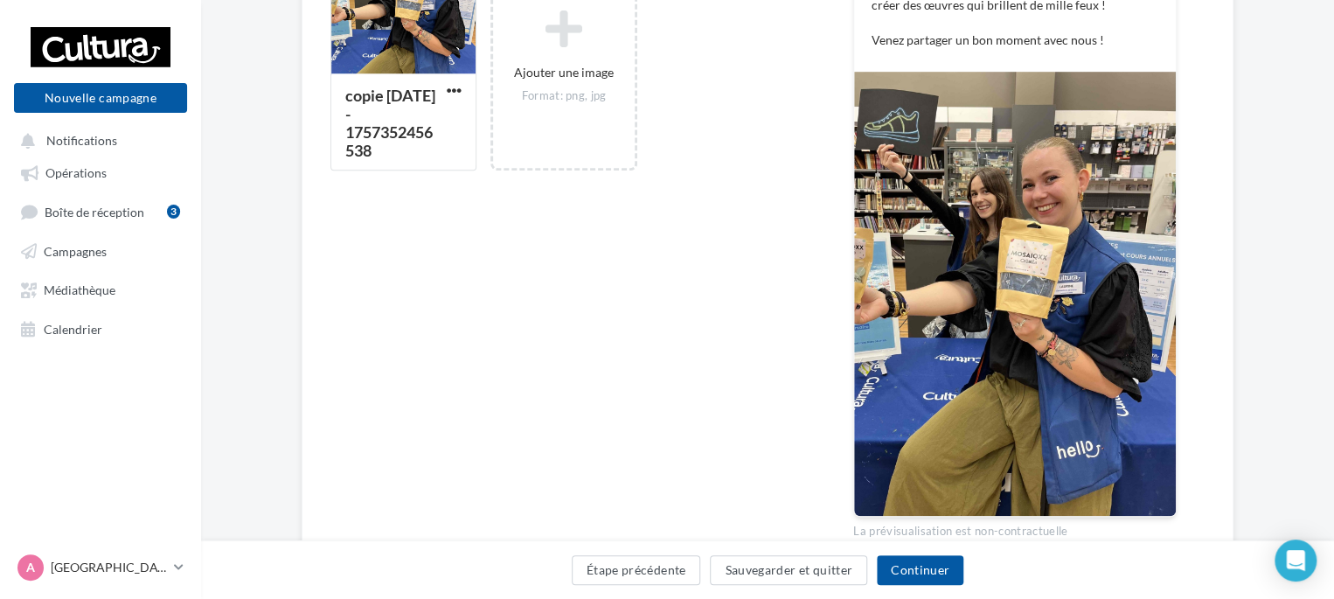
scroll to position [601, 0]
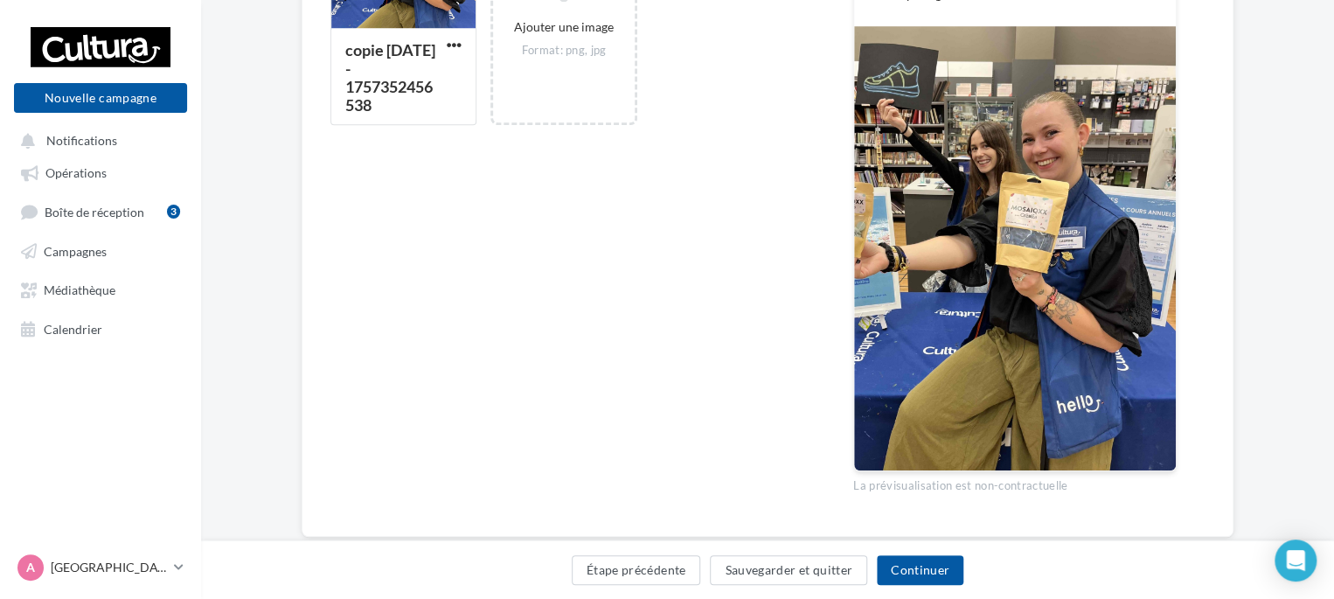
click at [970, 333] on img at bounding box center [1015, 248] width 322 height 444
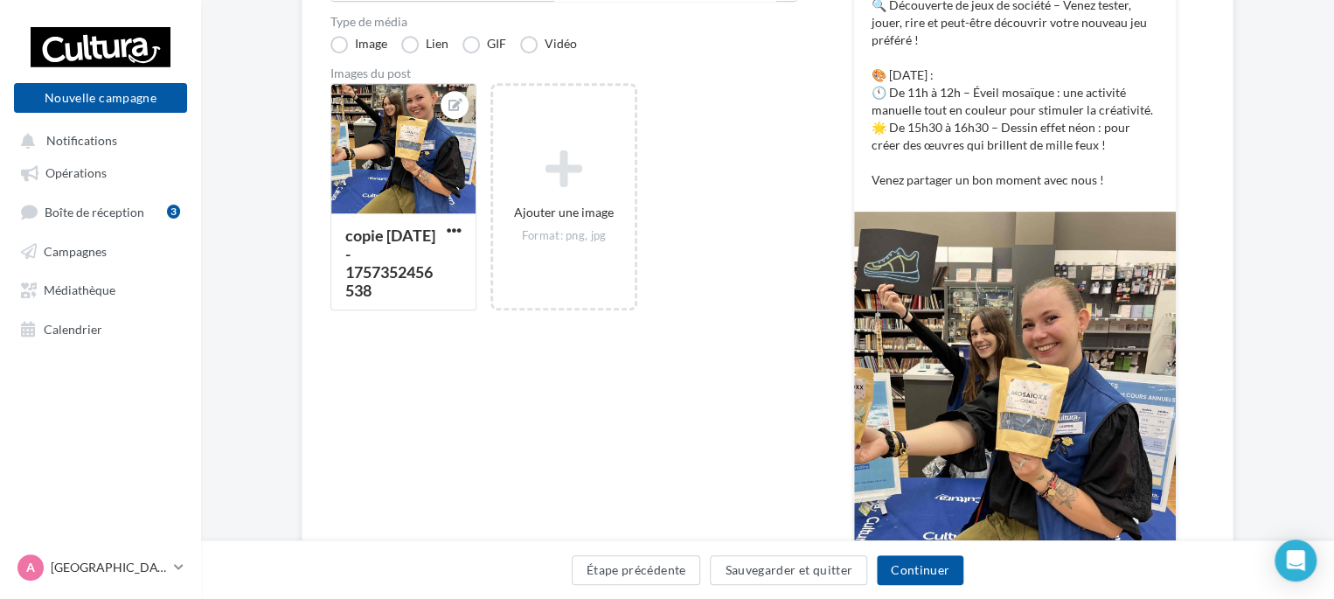
scroll to position [414, 0]
click at [454, 228] on span "button" at bounding box center [454, 231] width 15 height 15
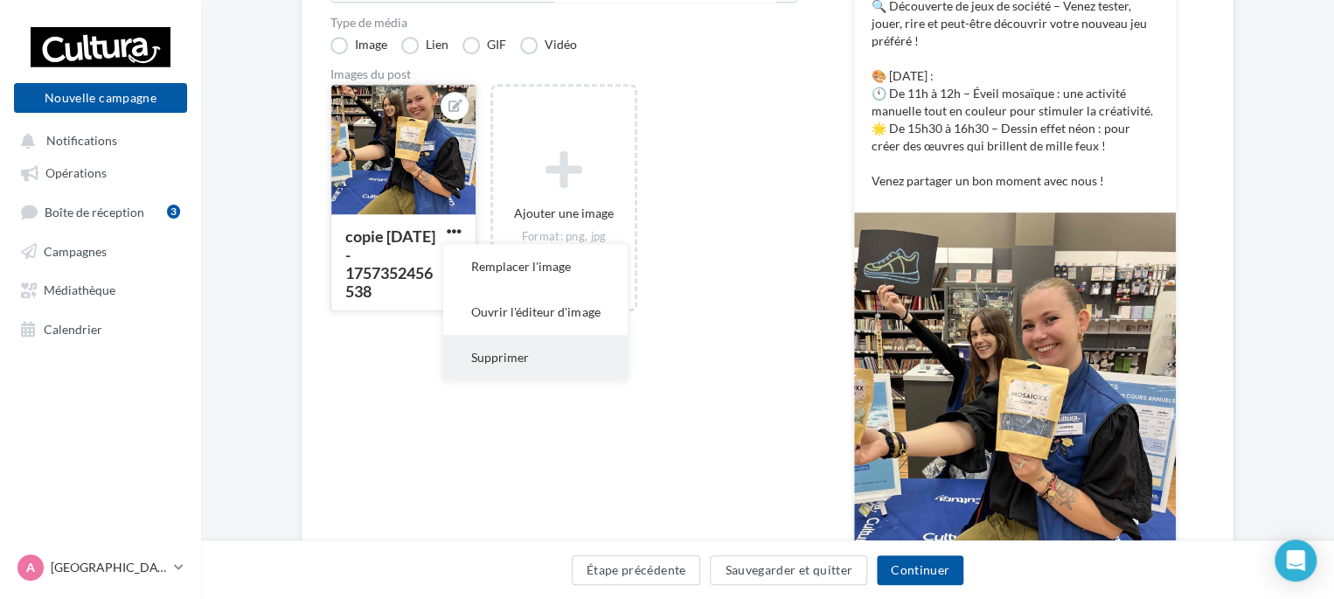
click at [528, 358] on button "Supprimer" at bounding box center [535, 357] width 184 height 45
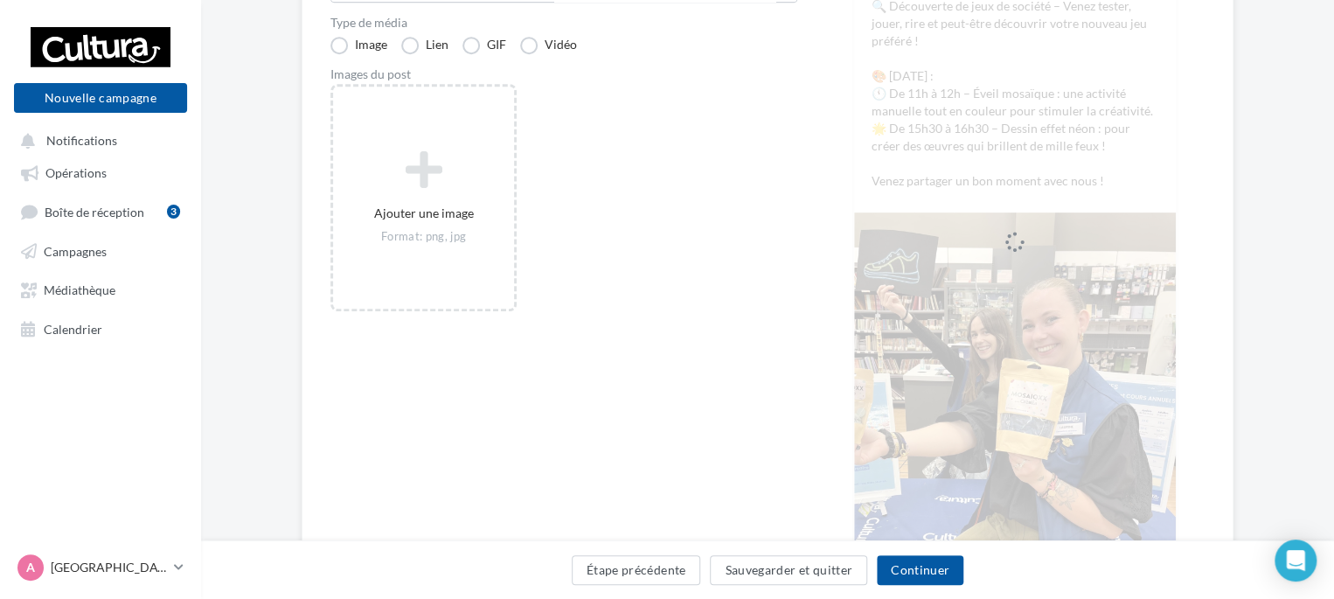
scroll to position [269, 0]
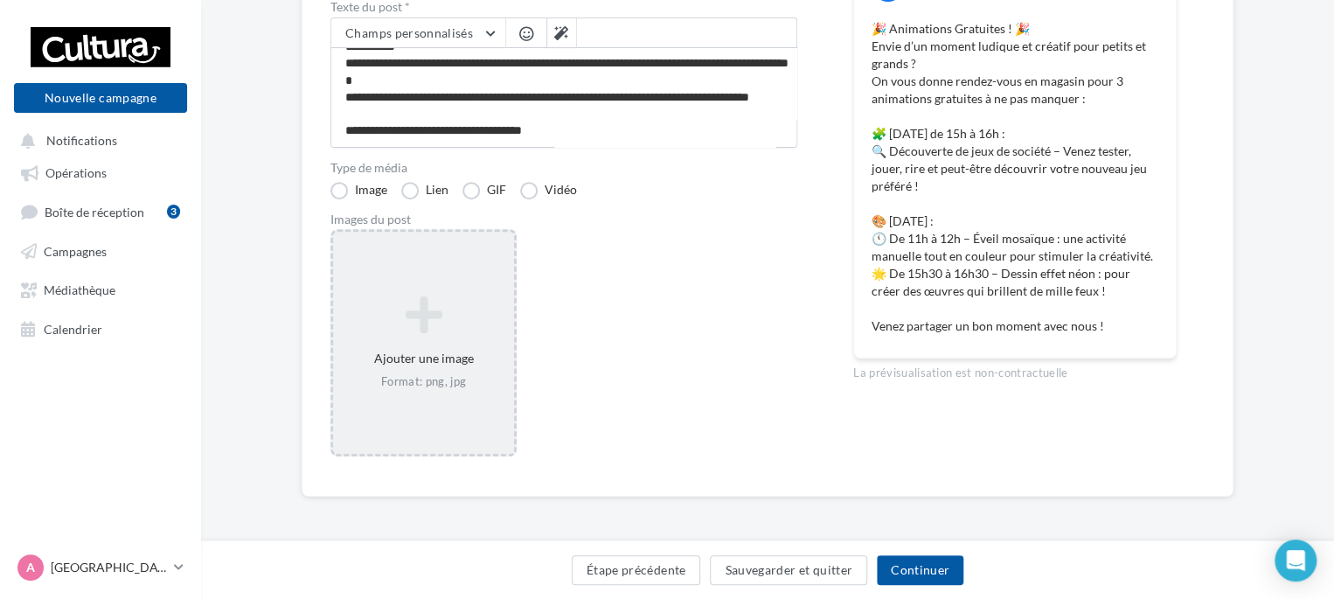
click at [441, 343] on div "Ajouter une image Format: png, jpg" at bounding box center [423, 343] width 181 height 112
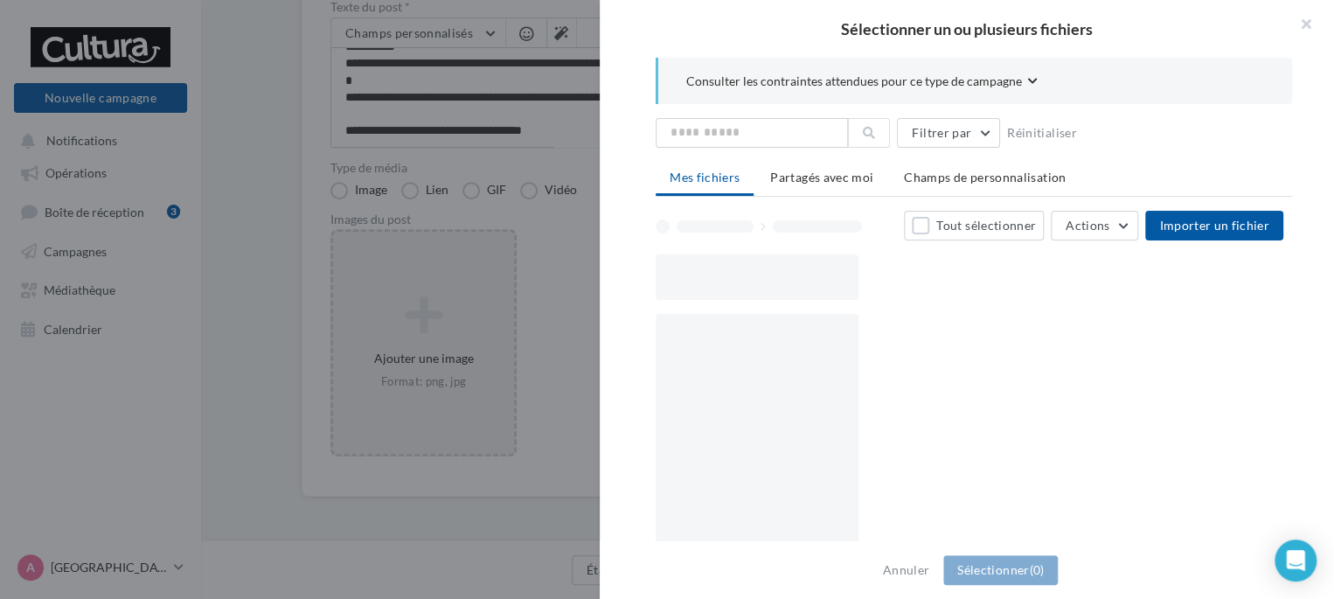
scroll to position [261, 0]
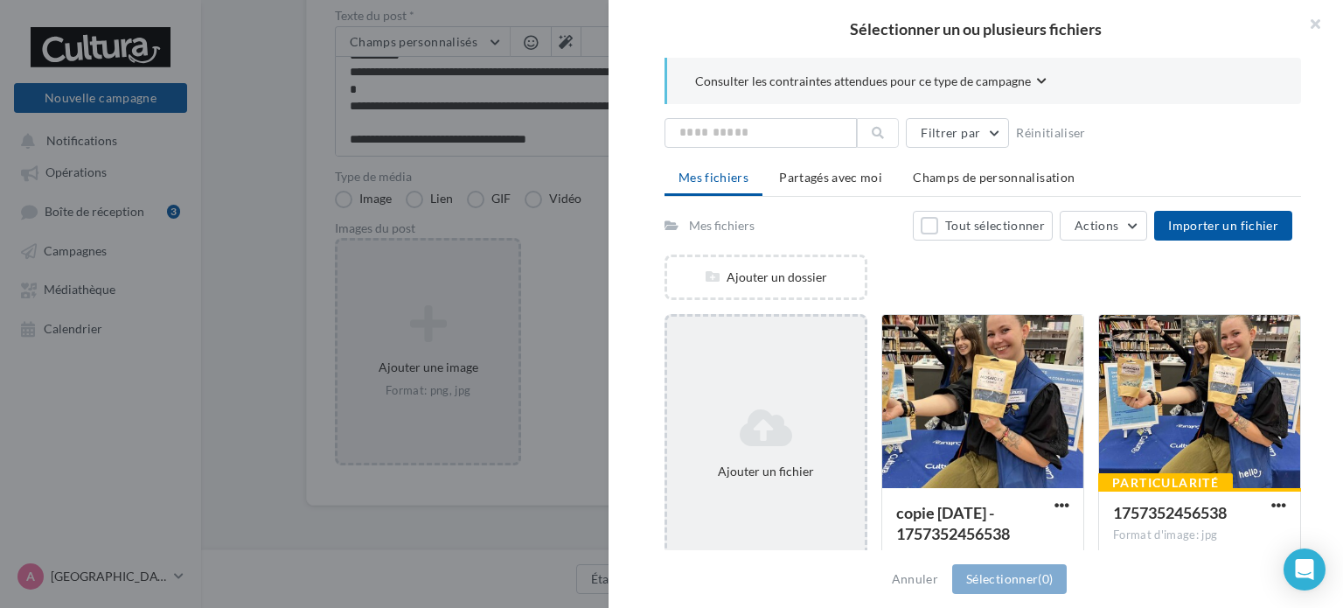
click at [712, 407] on icon at bounding box center [766, 428] width 184 height 42
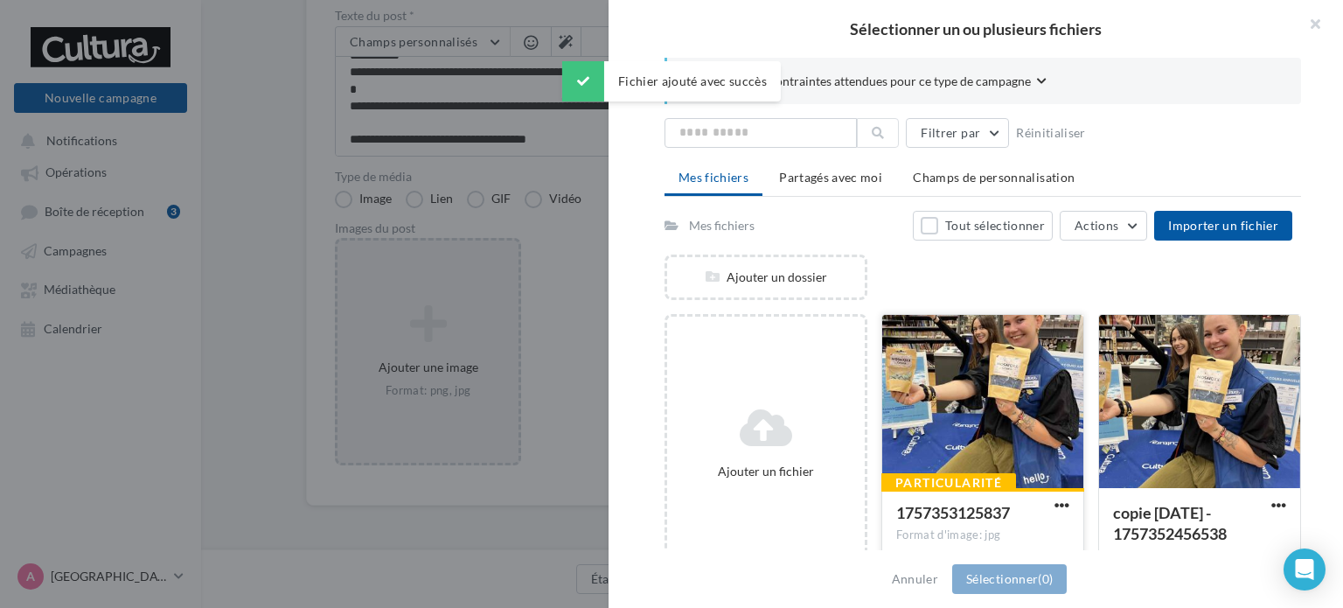
click at [991, 437] on div at bounding box center [982, 402] width 201 height 175
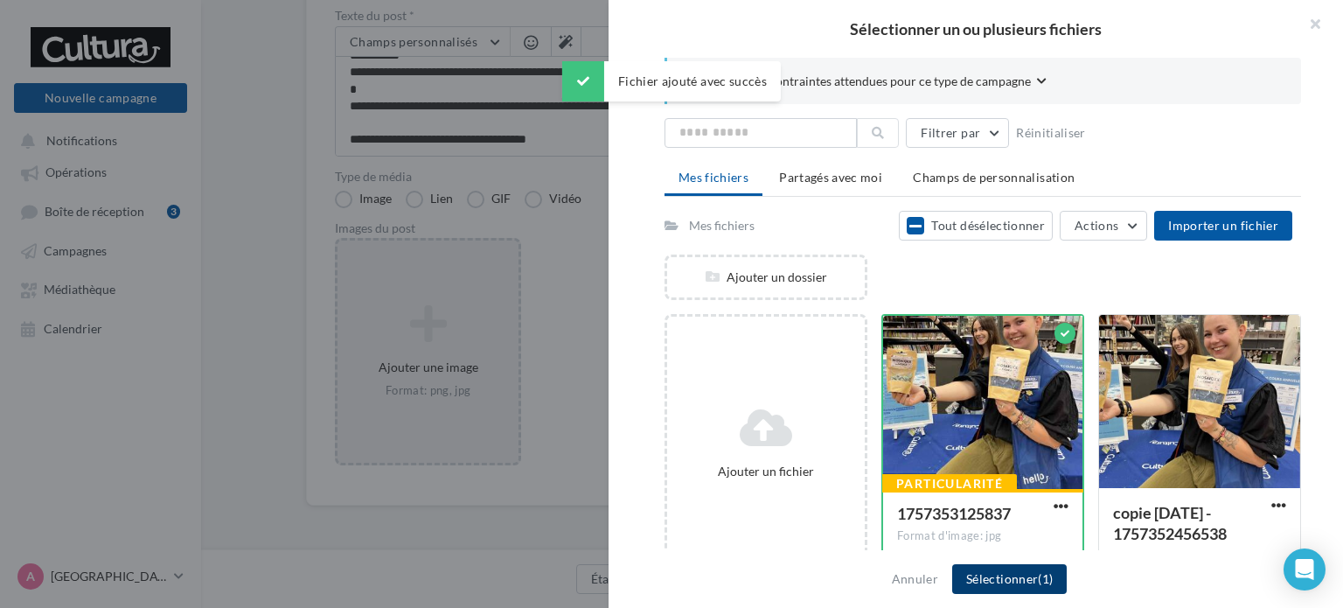
click at [983, 578] on button "Sélectionner (1)" at bounding box center [1009, 579] width 115 height 30
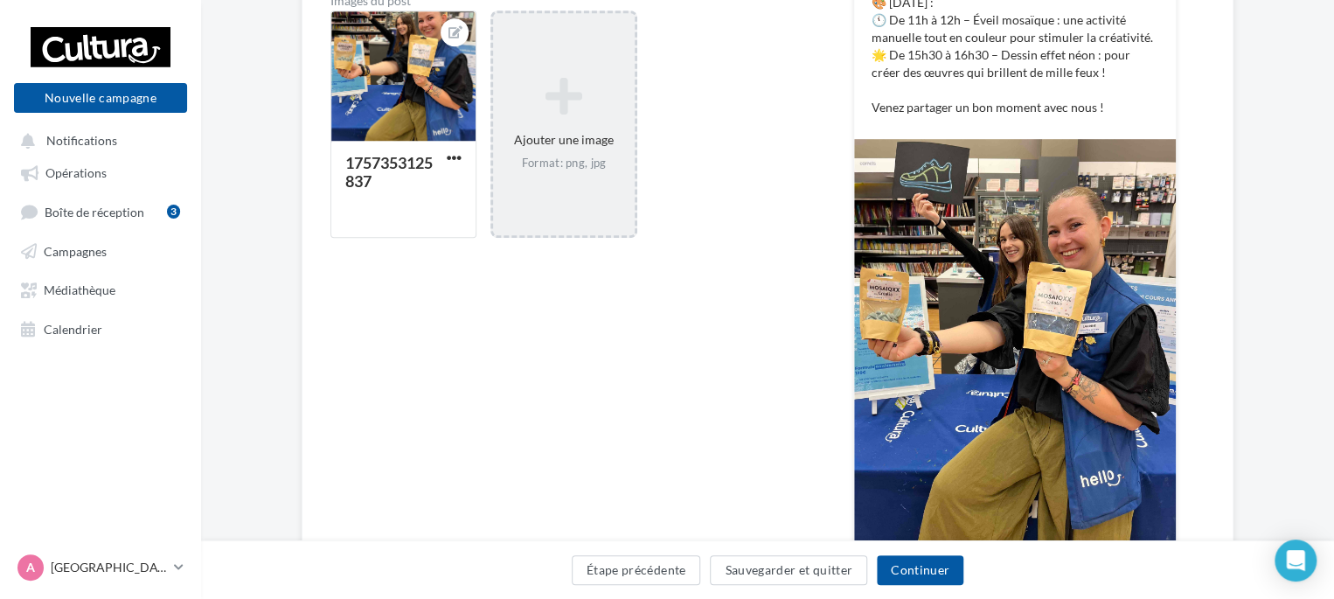
scroll to position [633, 0]
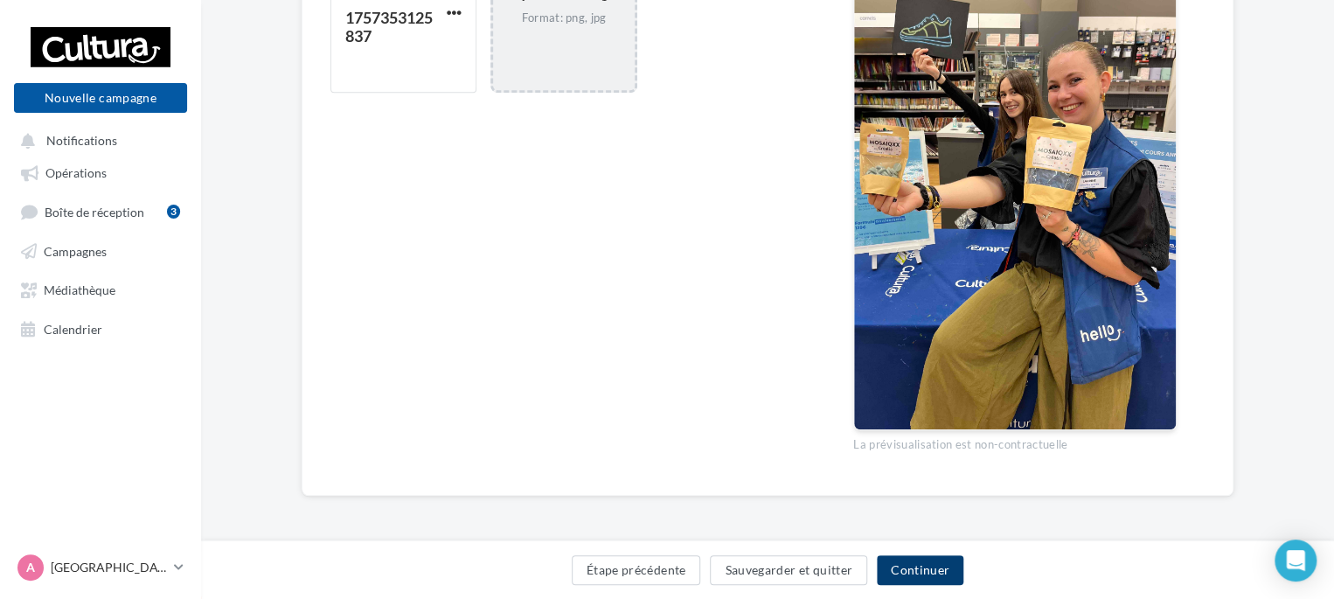
click at [924, 571] on button "Continuer" at bounding box center [920, 570] width 87 height 30
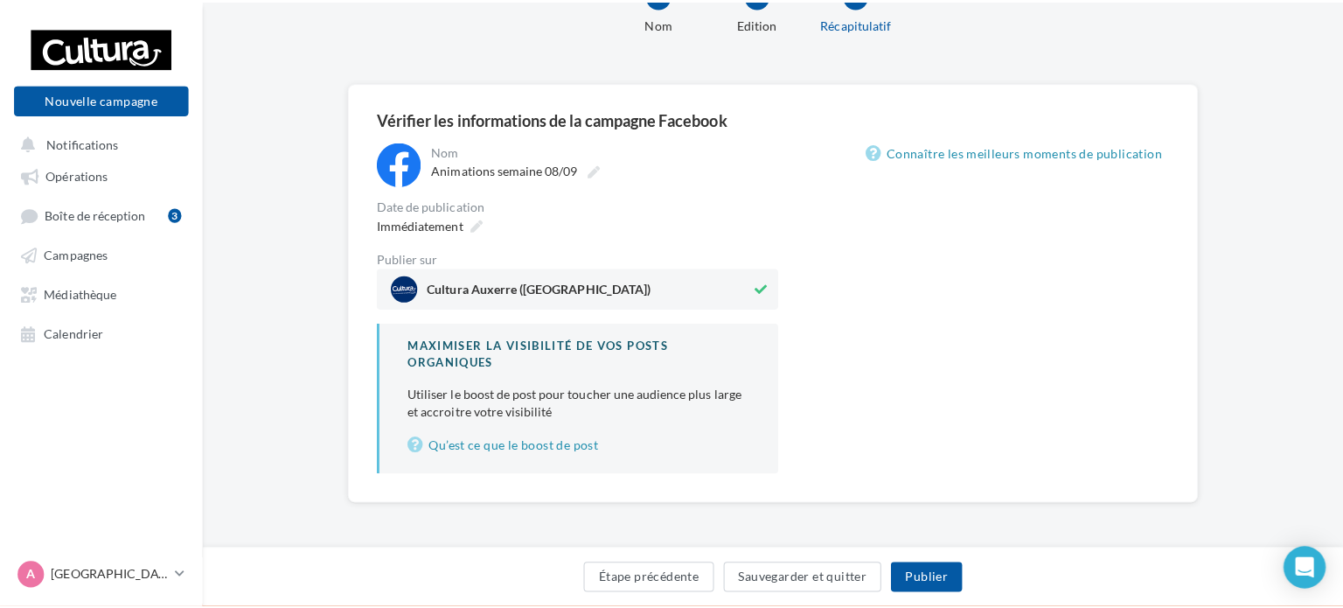
scroll to position [112, 0]
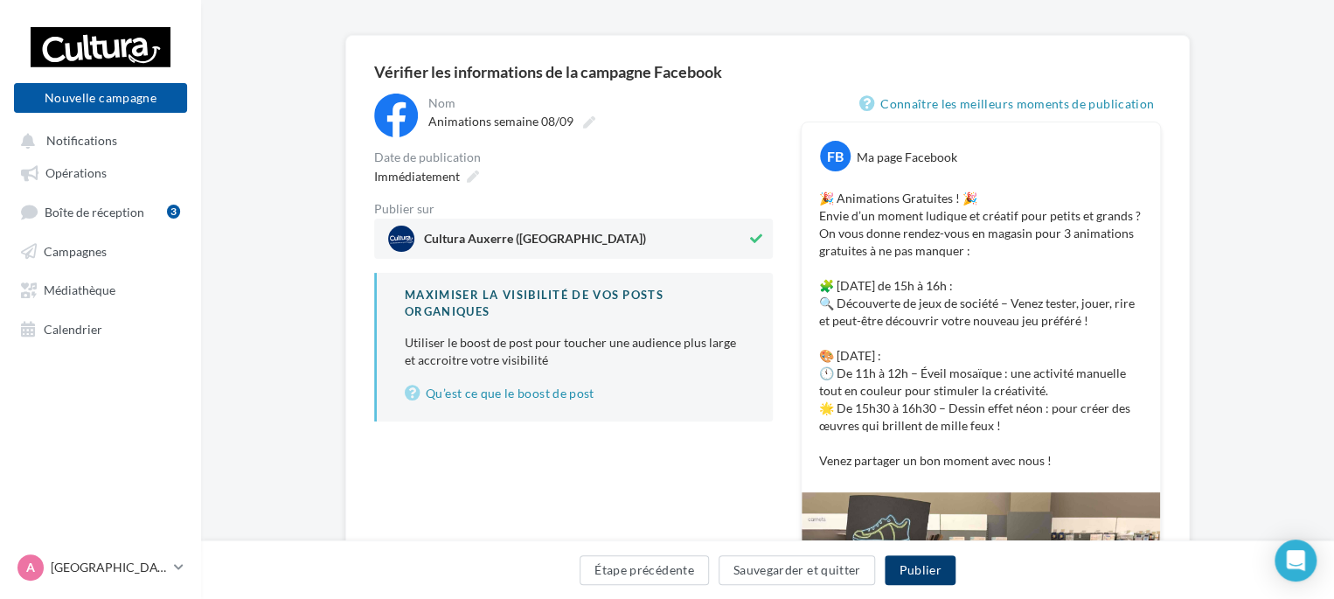
click at [913, 574] on button "Publier" at bounding box center [920, 570] width 70 height 30
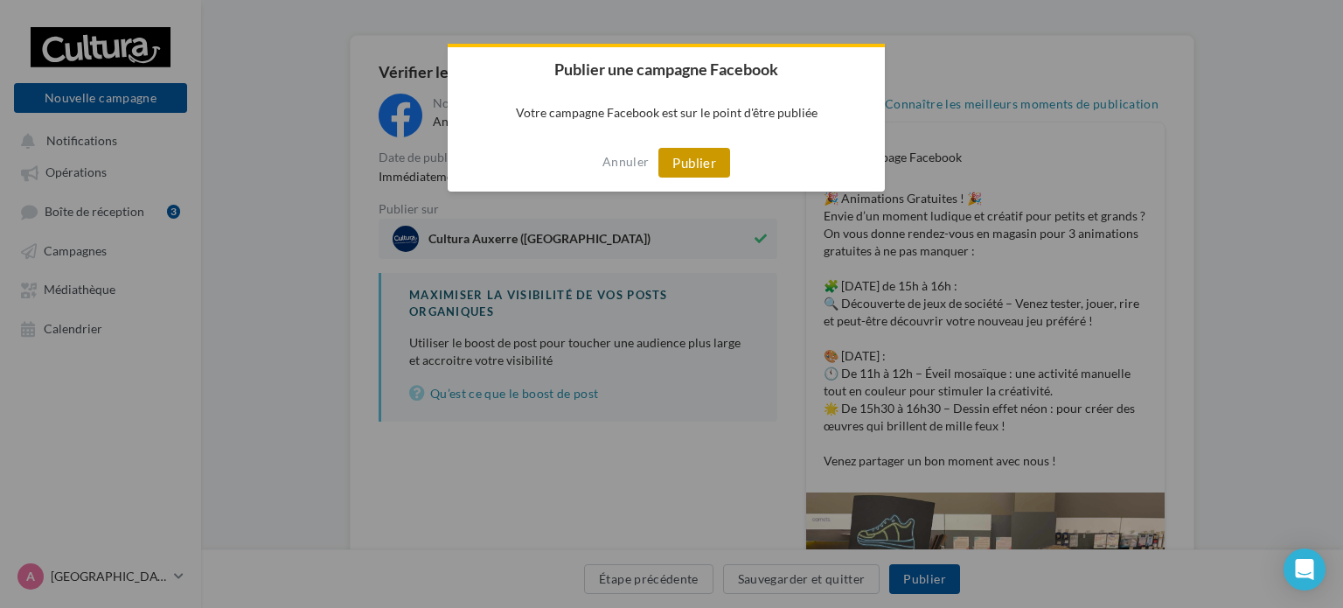
click at [685, 160] on button "Publier" at bounding box center [694, 163] width 72 height 30
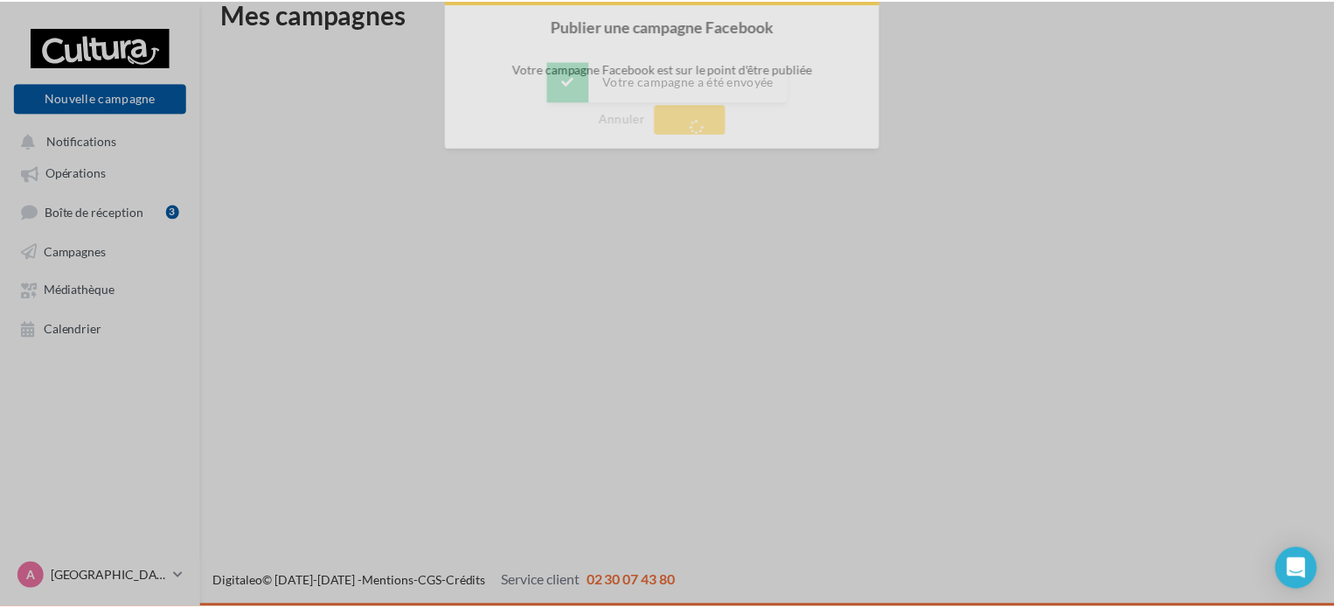
scroll to position [28, 0]
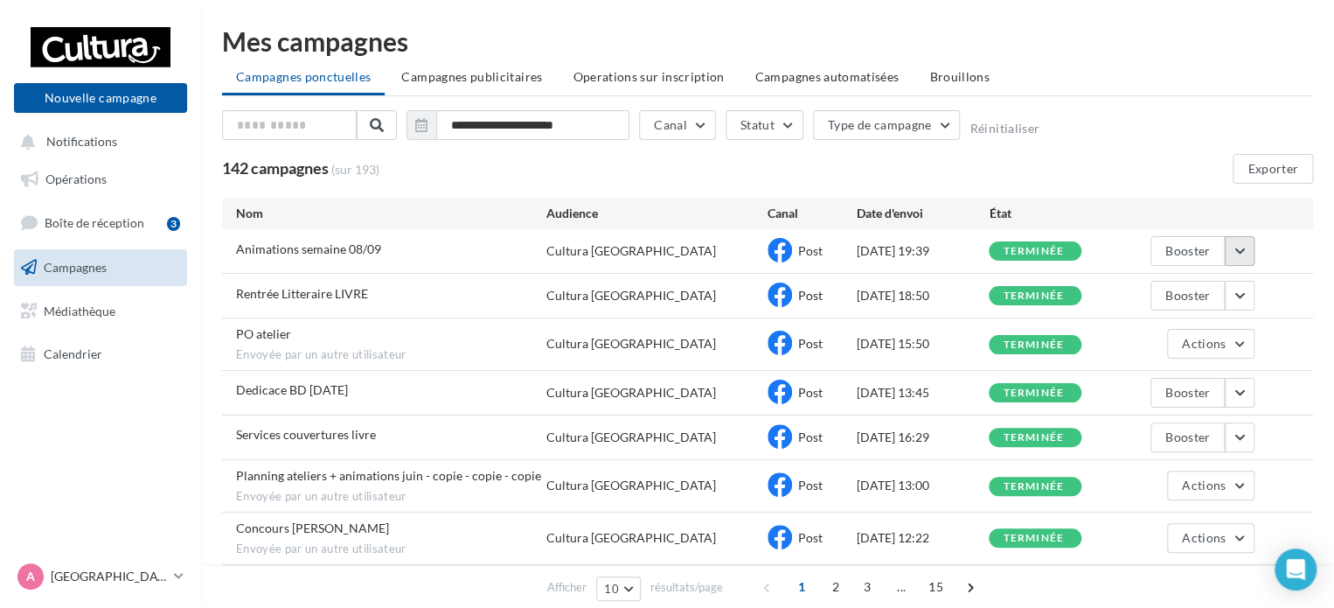
click at [1229, 258] on button "button" at bounding box center [1240, 251] width 30 height 30
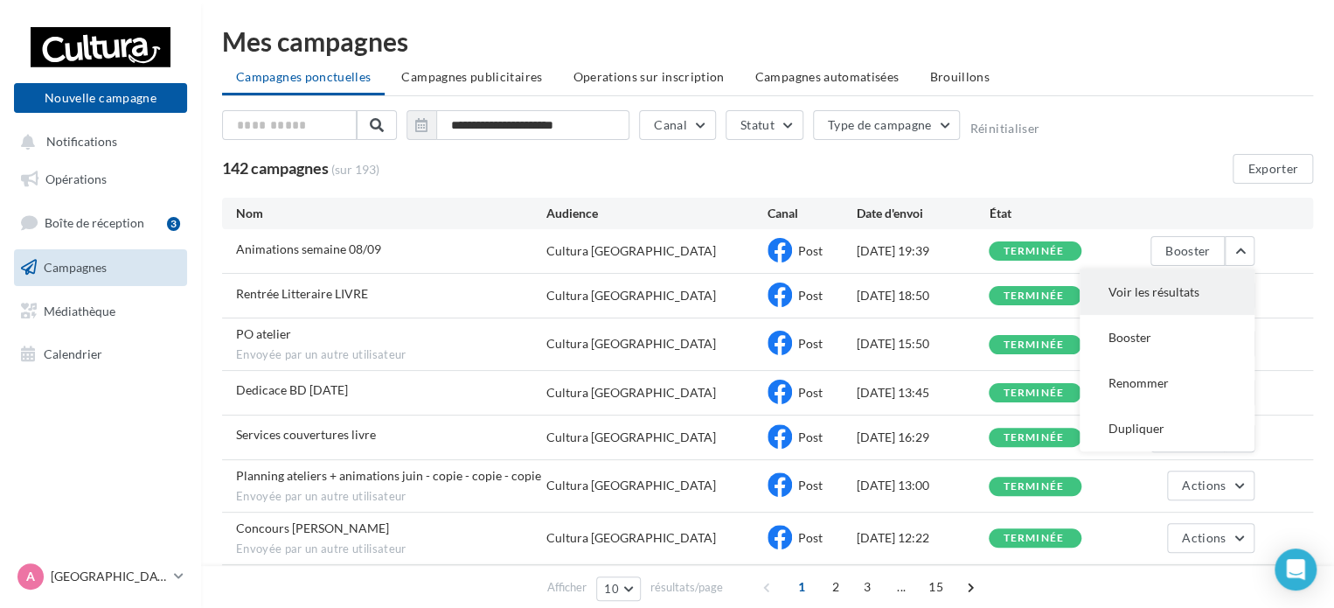
click at [1125, 291] on button "Voir les résultats" at bounding box center [1167, 291] width 175 height 45
